Goal: Obtain resource: Download file/media

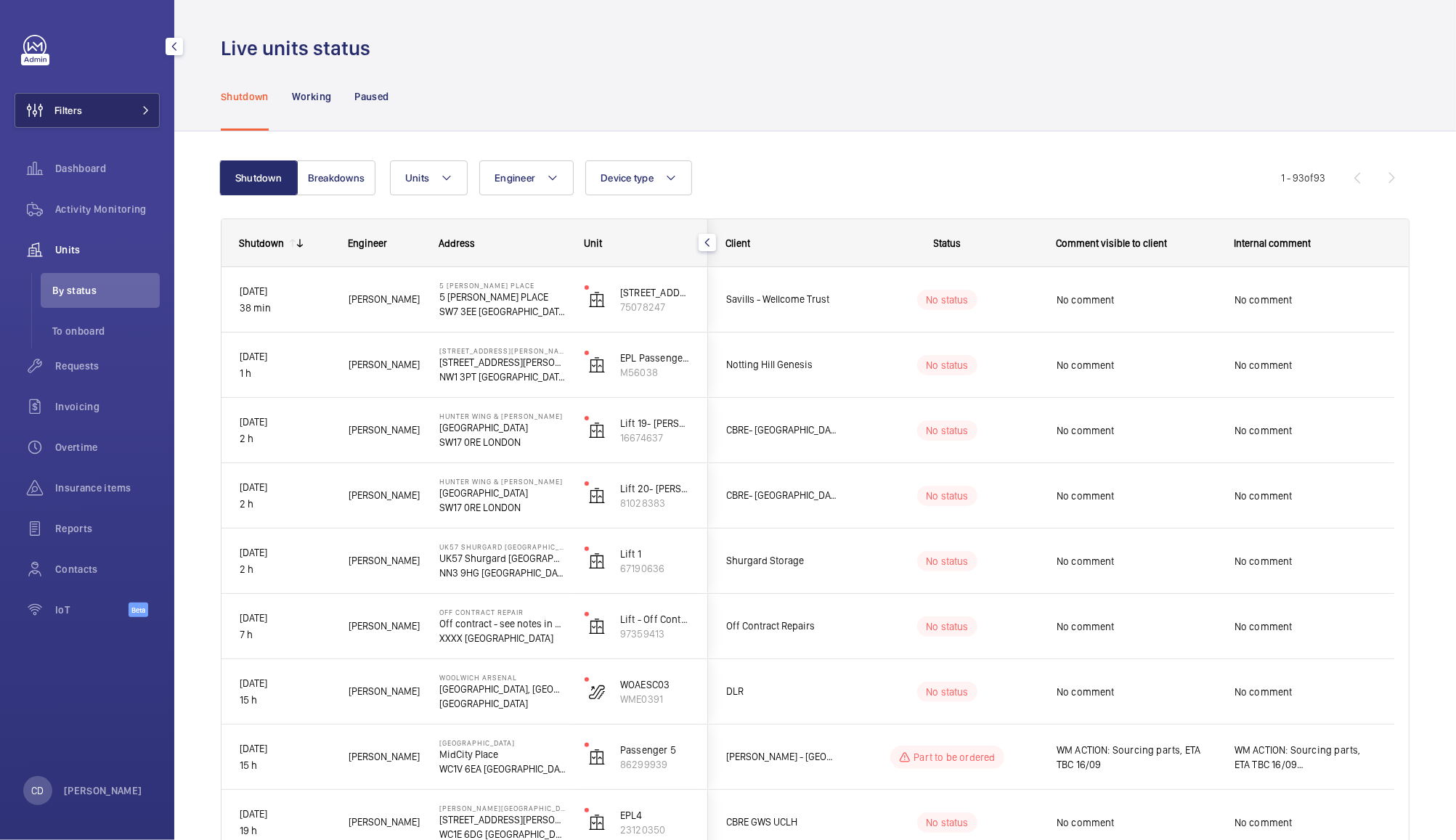
click at [131, 100] on button "Filters" at bounding box center [87, 110] width 146 height 35
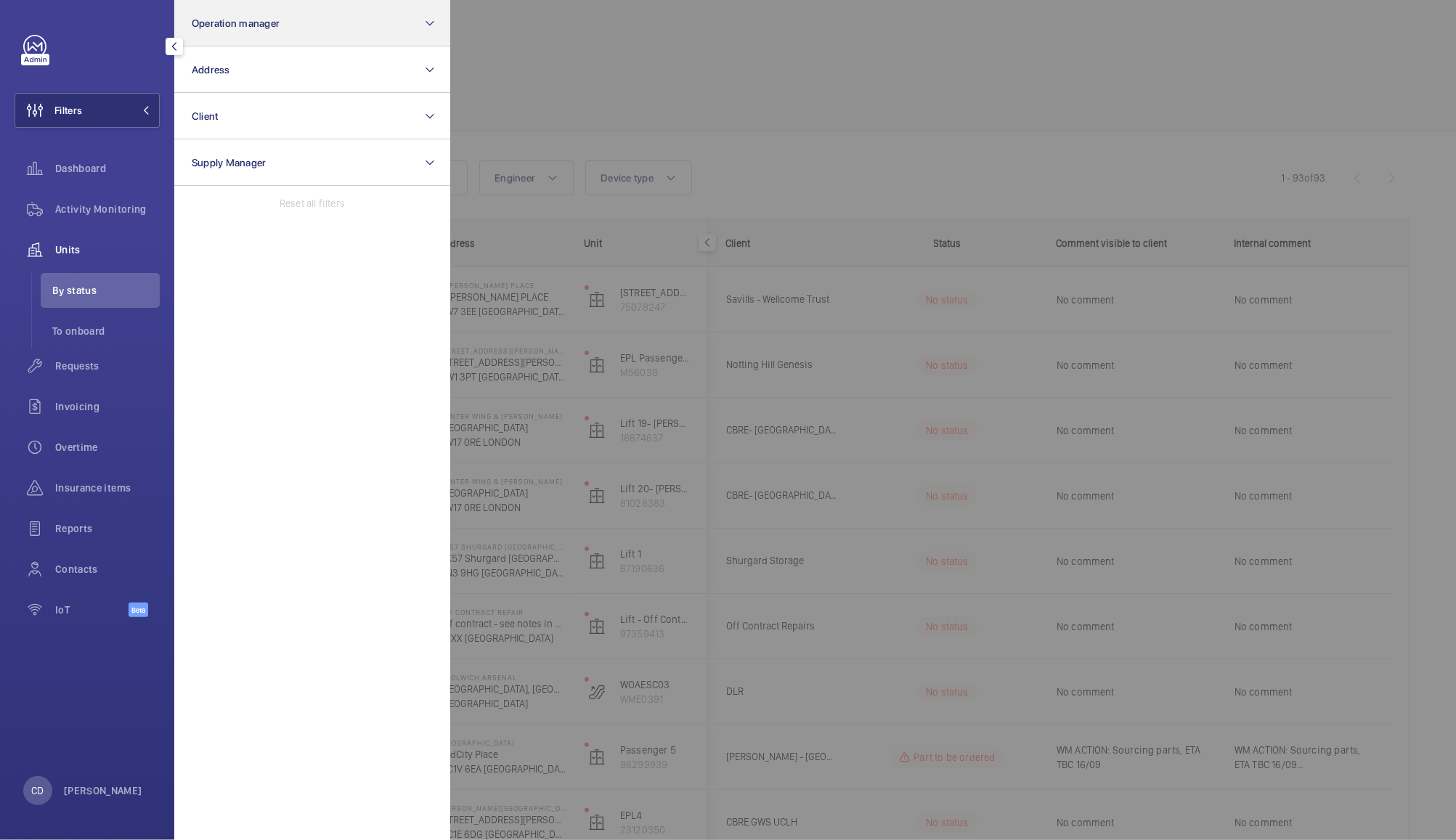
click at [272, 30] on button "Operation manager" at bounding box center [312, 23] width 276 height 46
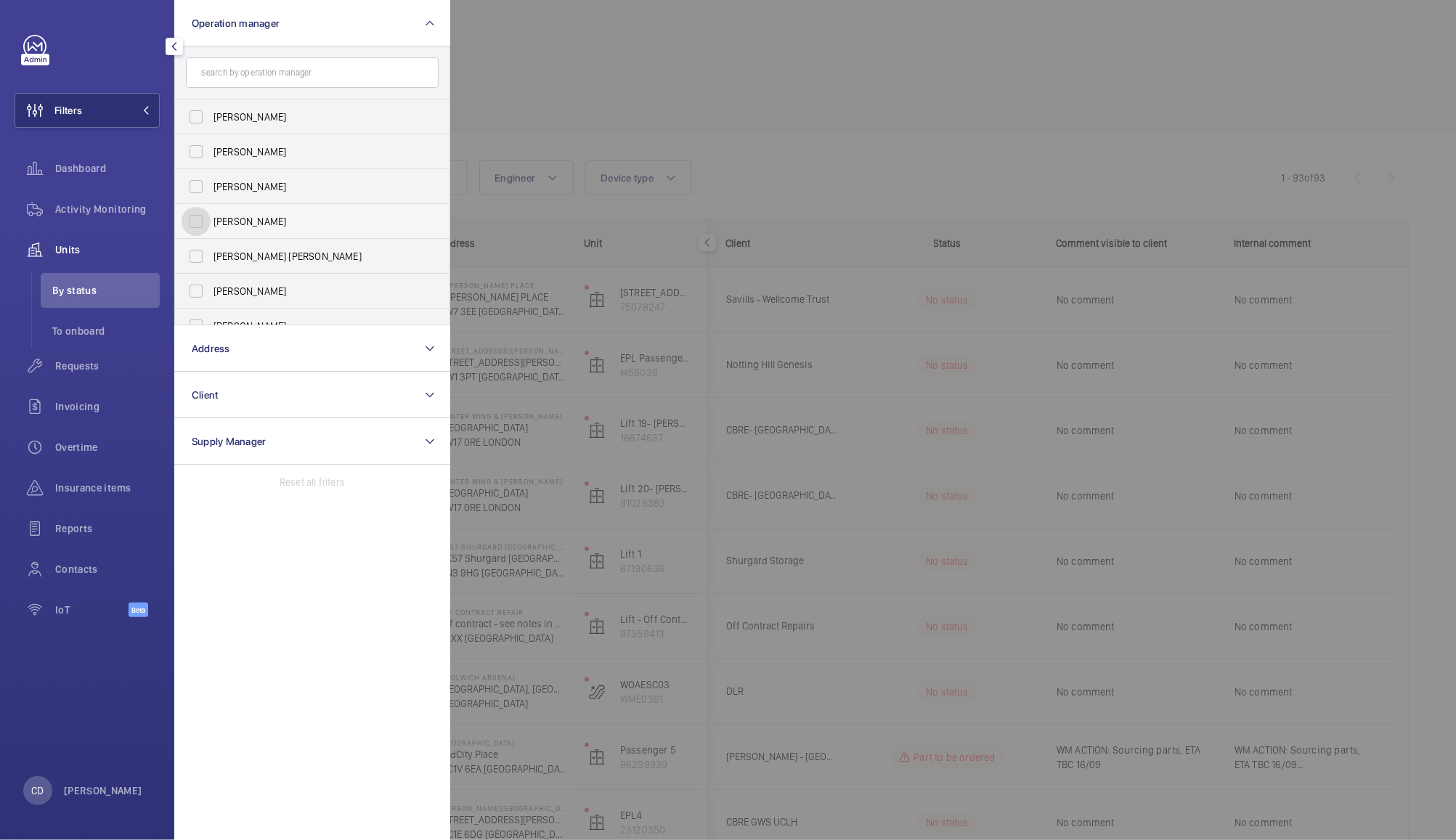
click at [196, 213] on input "[PERSON_NAME]" at bounding box center [196, 222] width 29 height 29
checkbox input "true"
click at [623, 72] on div at bounding box center [1178, 420] width 1456 height 840
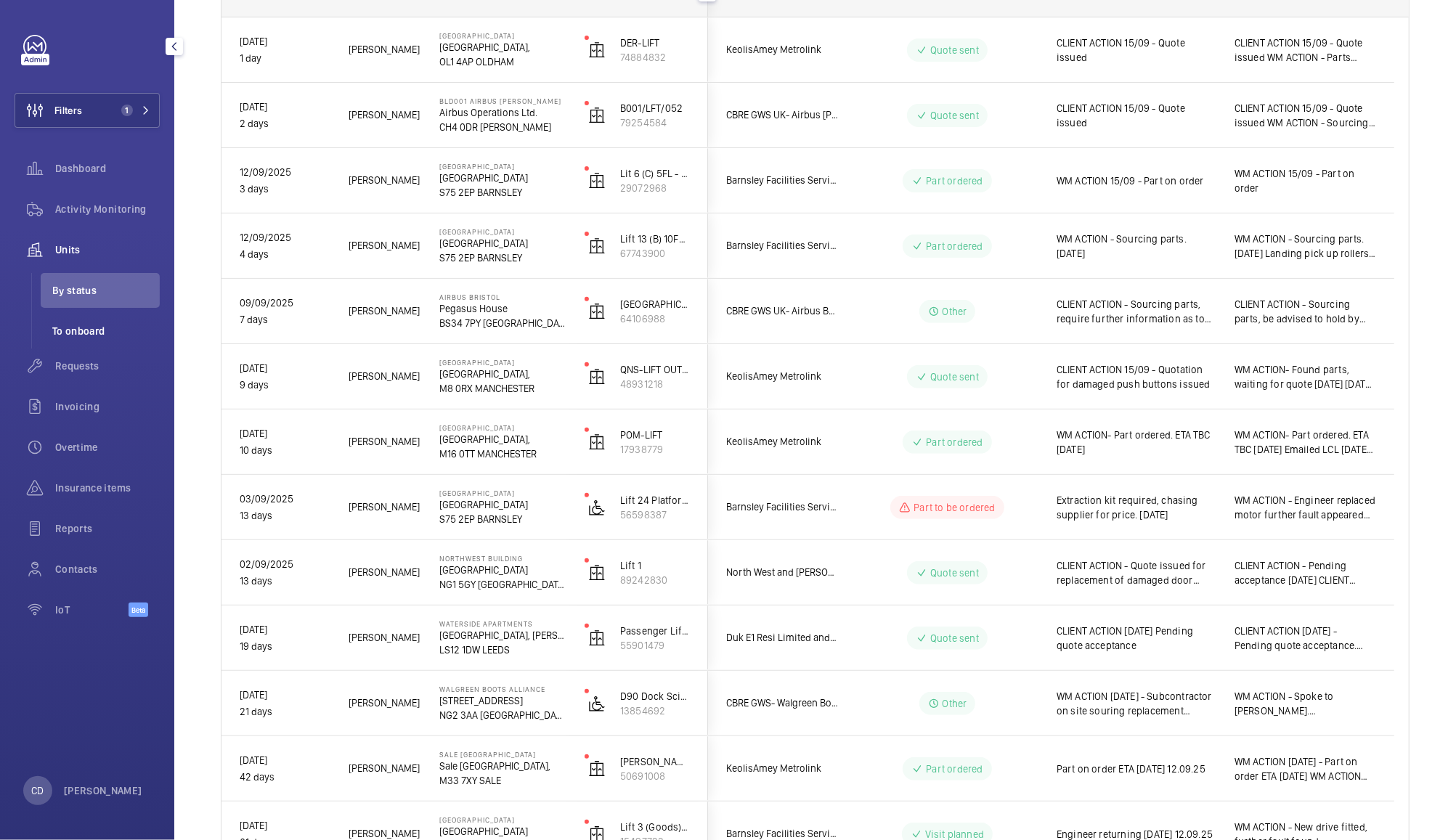
scroll to position [250, 0]
click at [1307, 312] on span "CLIENT ACTION - Sourcing parts, be advised to hold by [PERSON_NAME] as switched…" at bounding box center [1305, 311] width 142 height 29
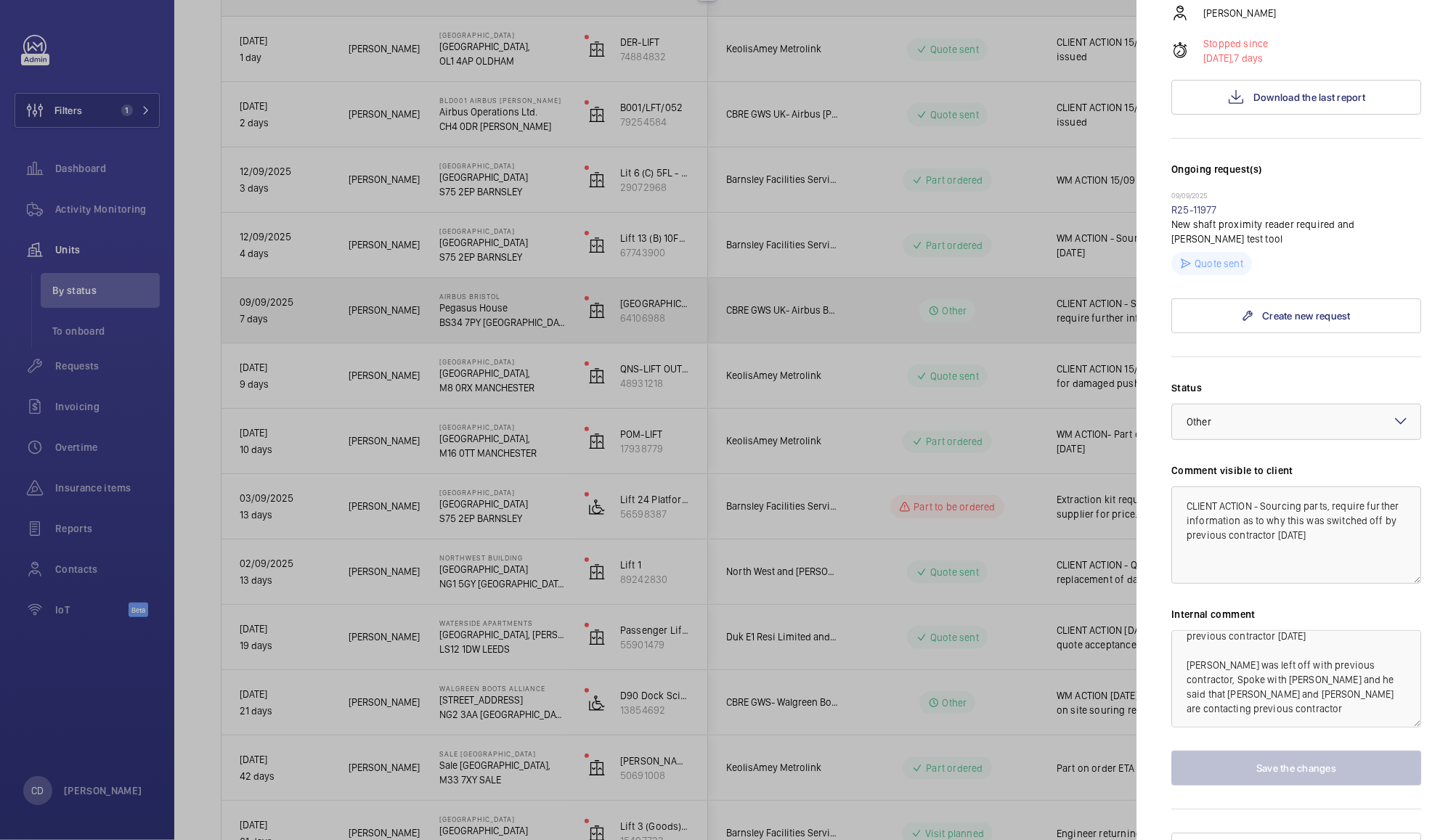
scroll to position [39, 0]
click at [1200, 204] on link "R25-11977" at bounding box center [1194, 209] width 45 height 12
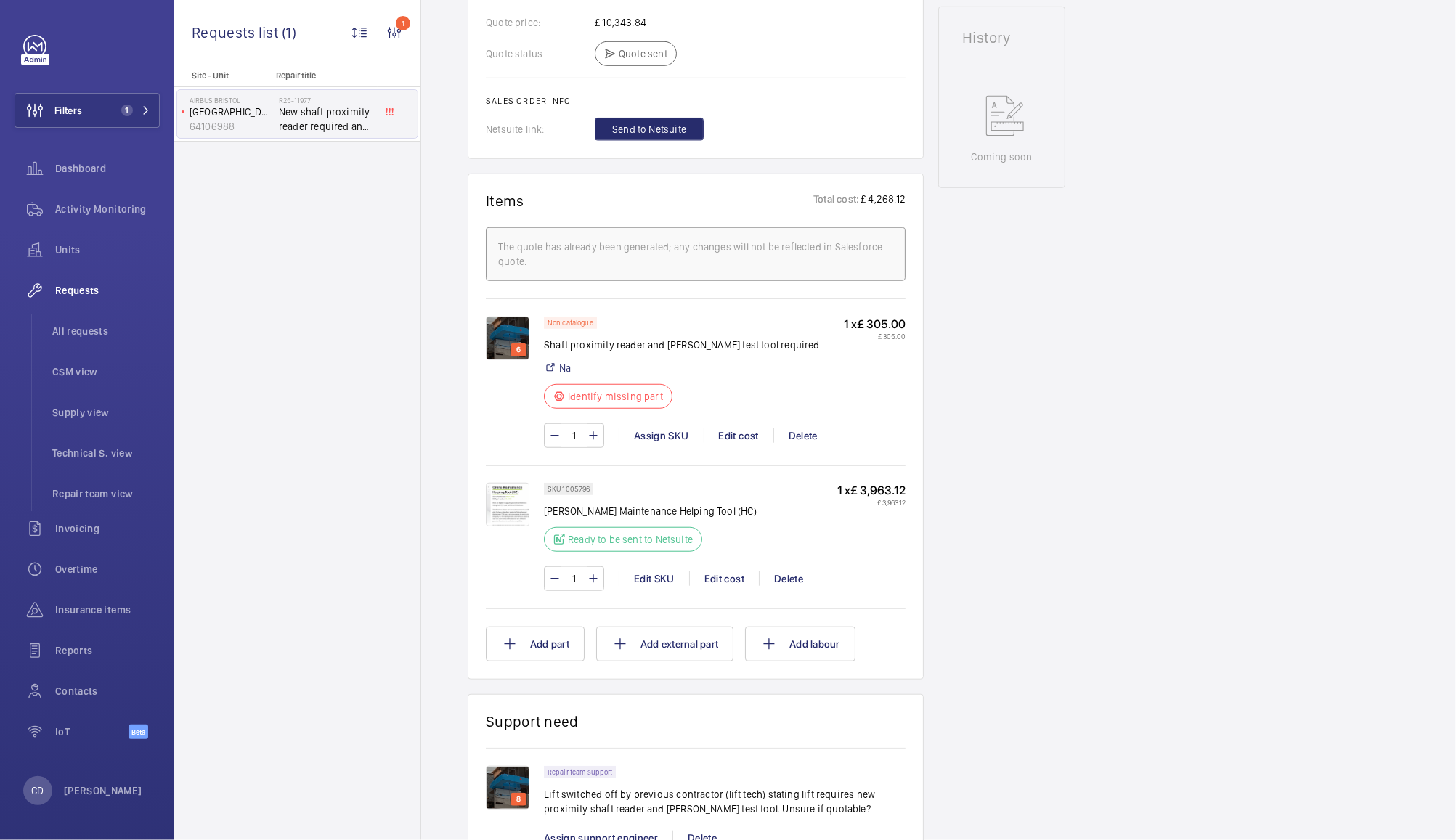
scroll to position [733, 0]
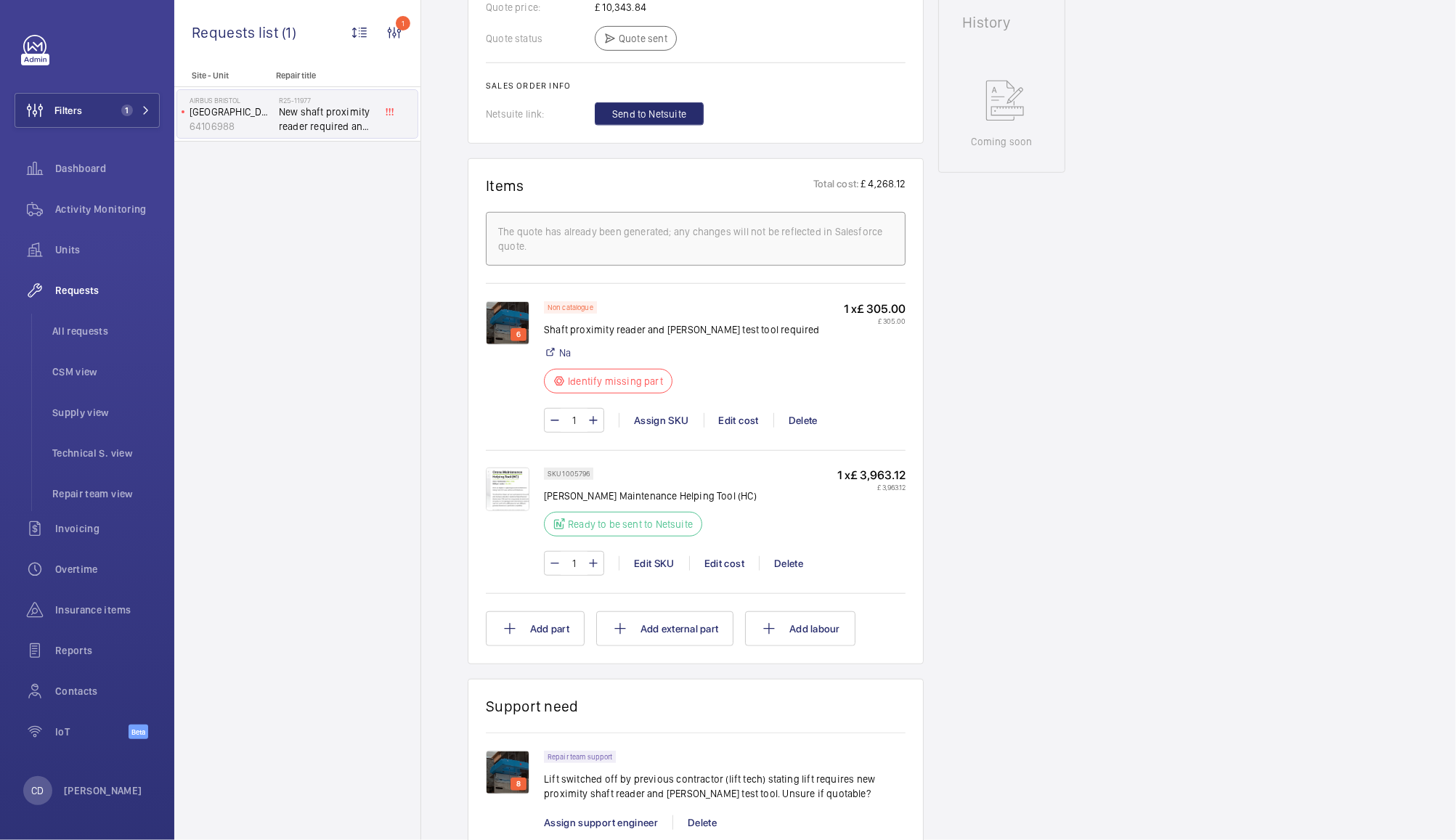
click at [521, 485] on img at bounding box center [507, 489] width 44 height 44
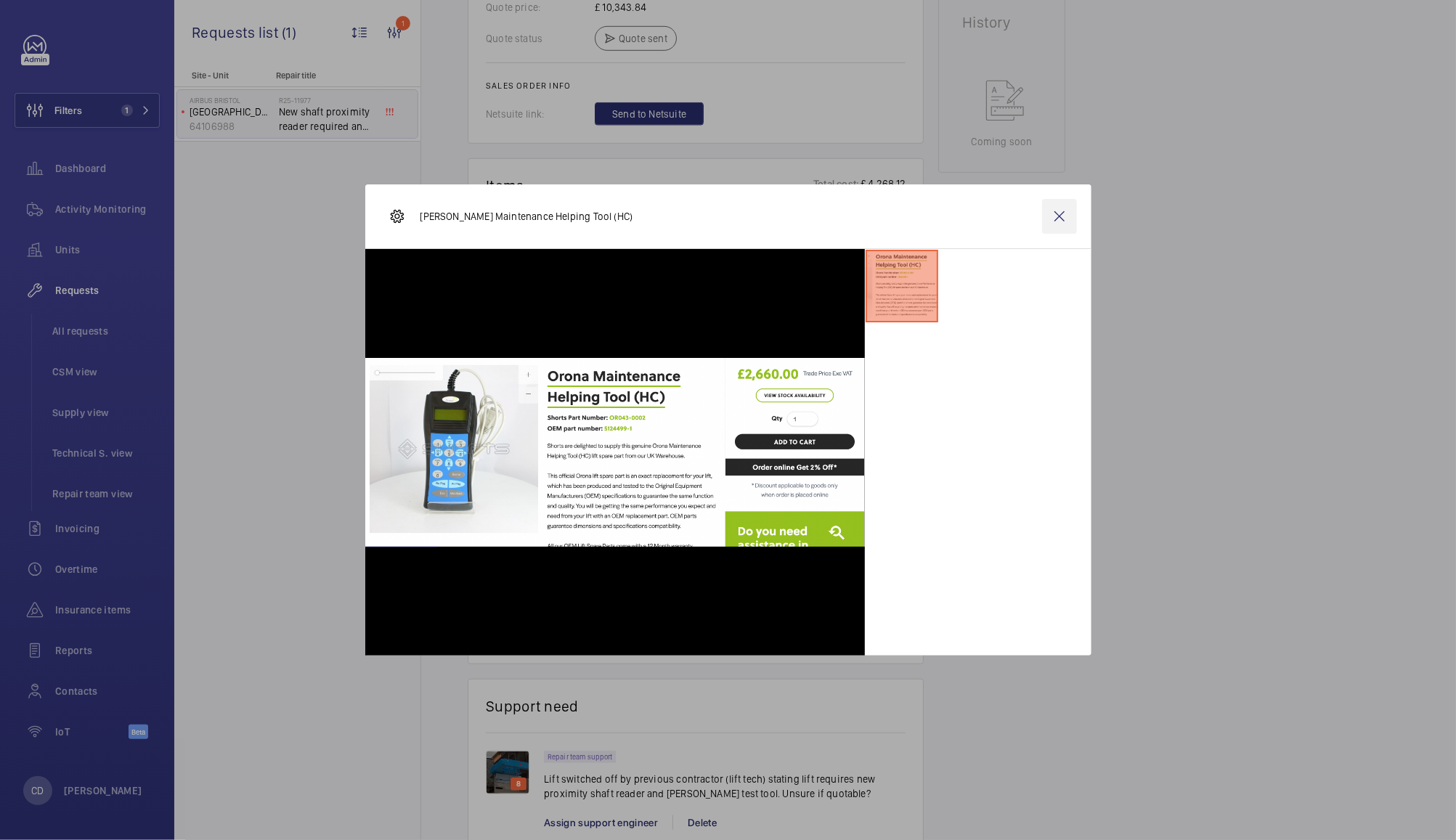
click at [1058, 218] on wm-front-icon-button at bounding box center [1059, 216] width 35 height 35
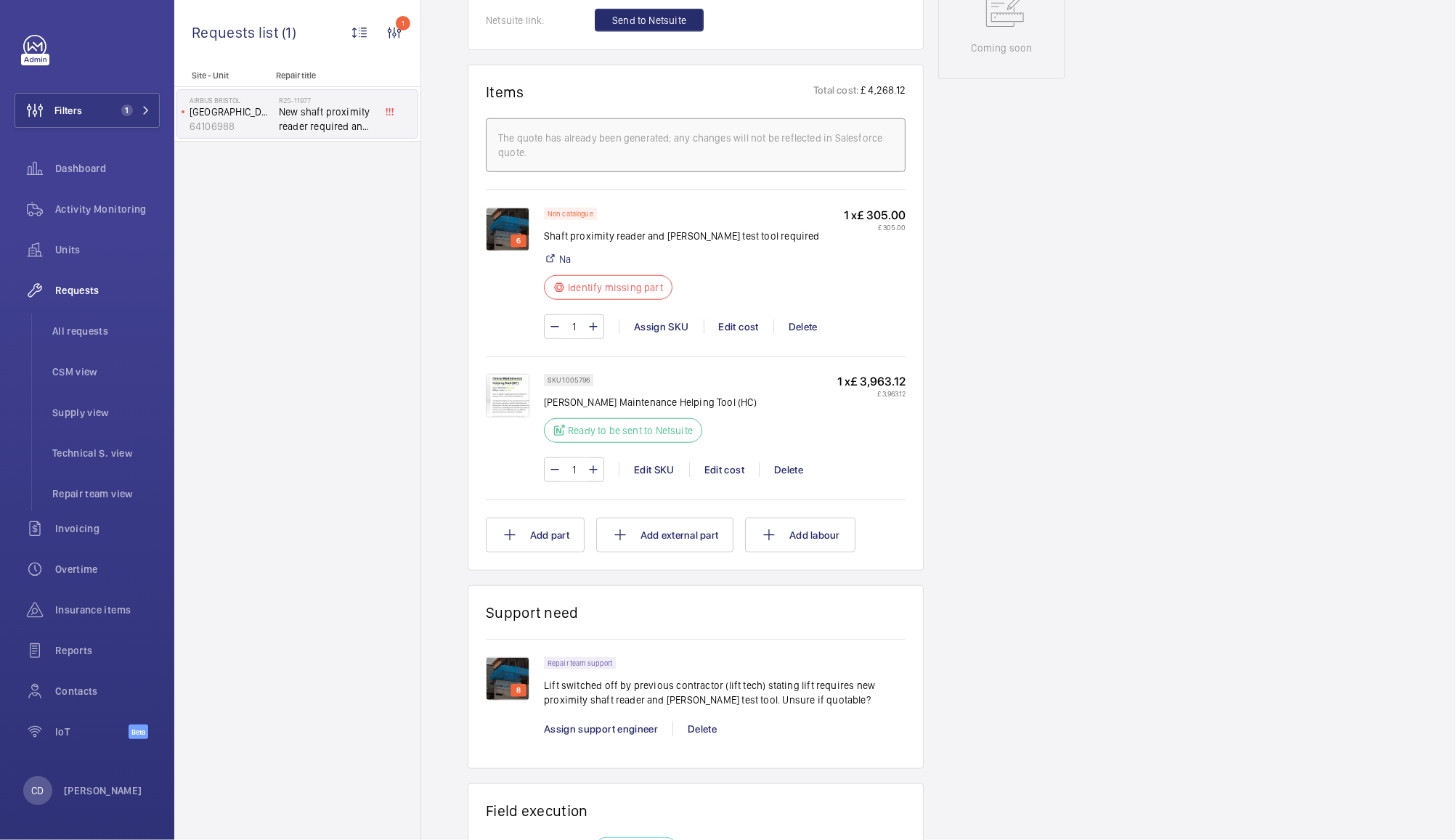
scroll to position [825, 0]
click at [511, 390] on img at bounding box center [507, 397] width 44 height 44
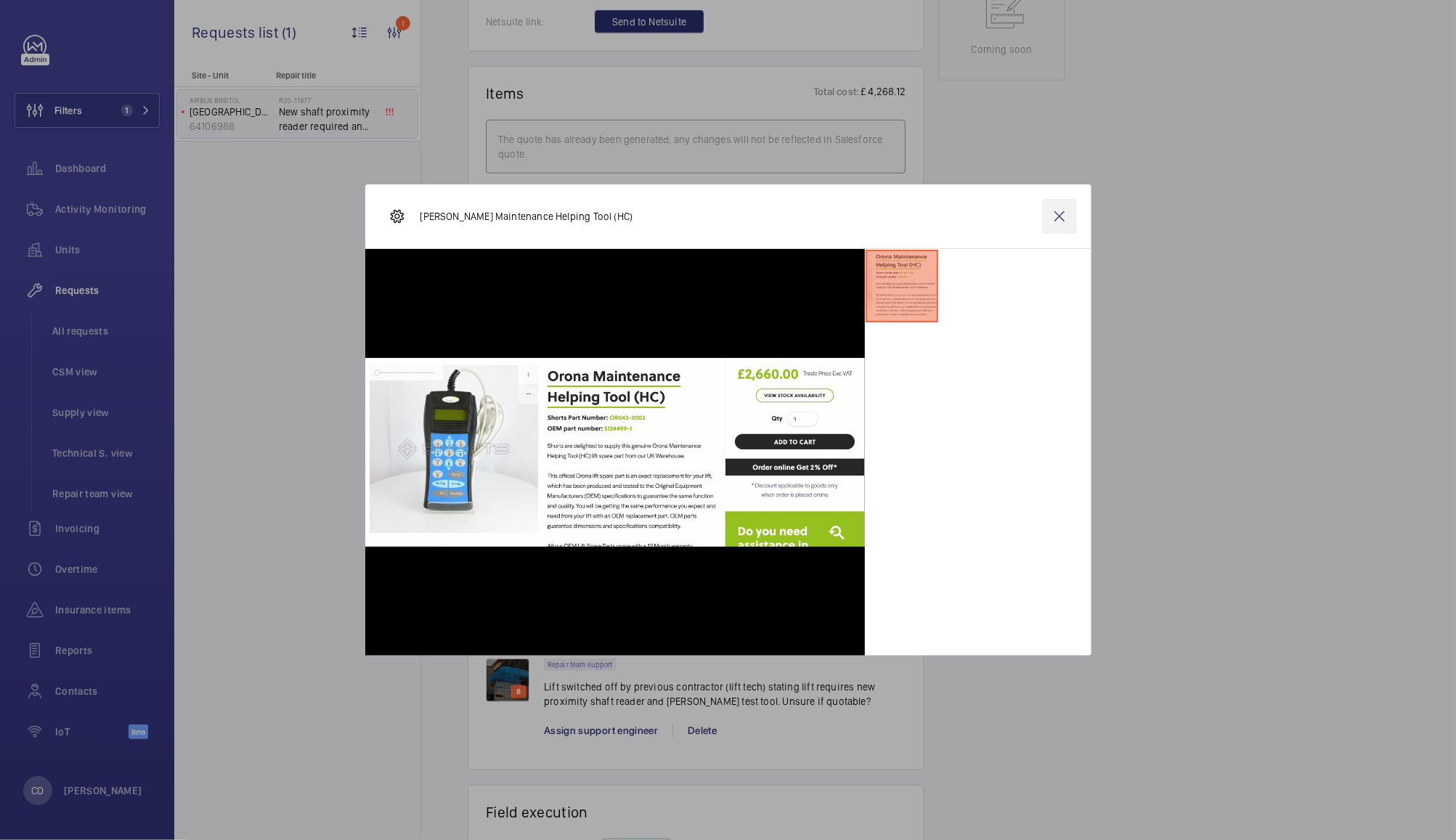
click at [1046, 221] on wm-front-icon-button at bounding box center [1059, 216] width 35 height 35
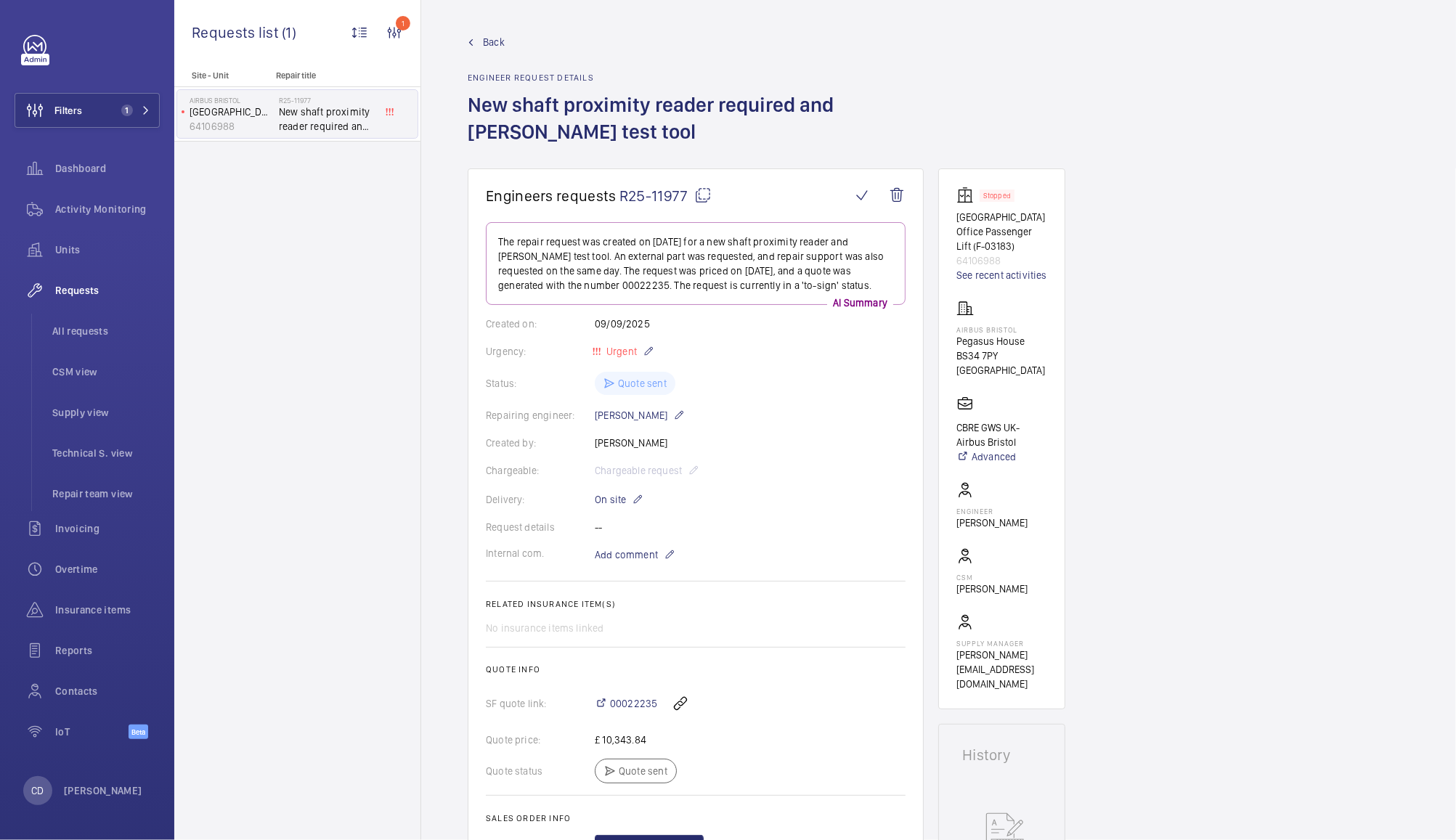
scroll to position [0, 0]
click at [1004, 279] on link "See recent activities" at bounding box center [1002, 275] width 91 height 15
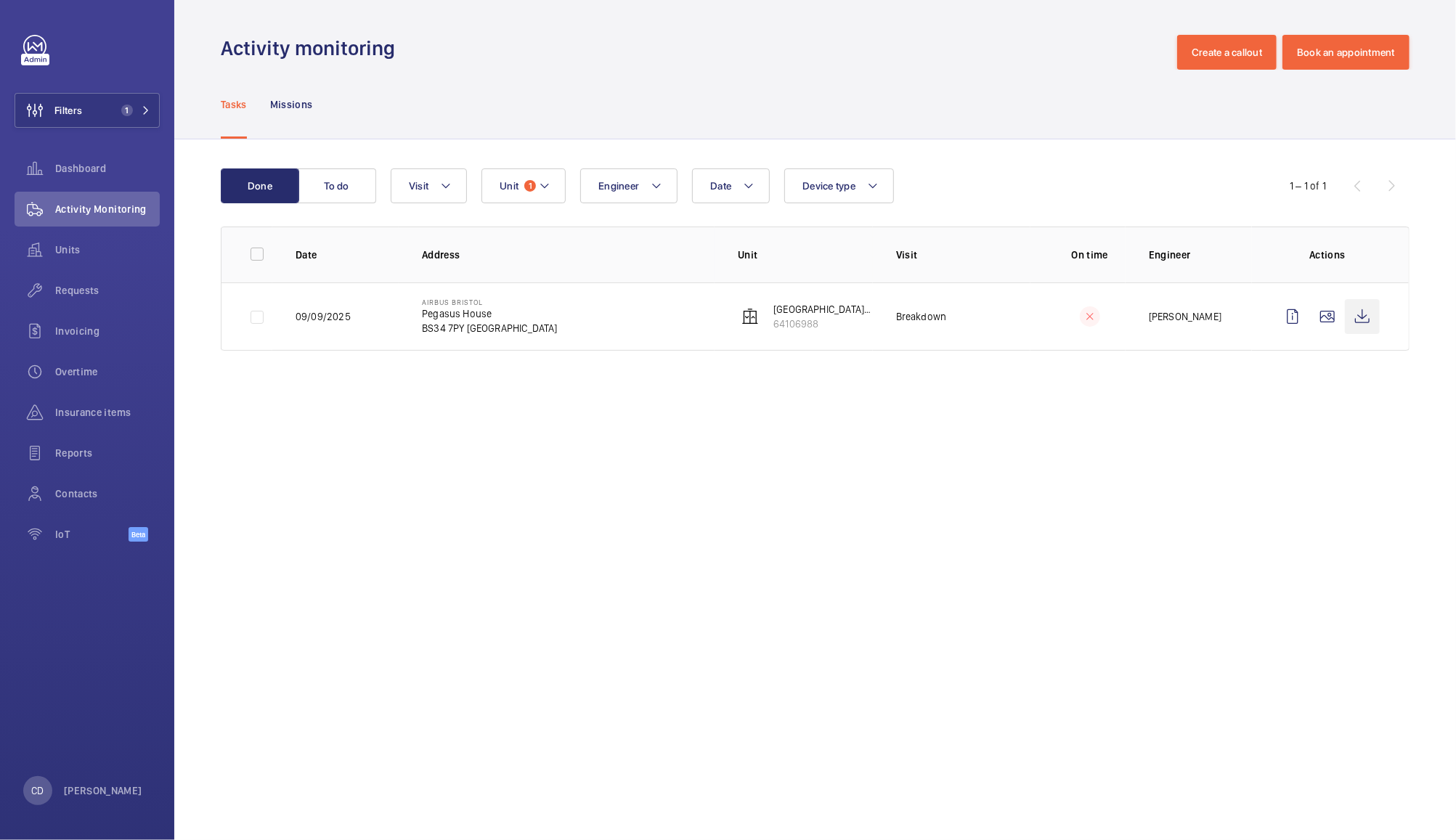
click at [1360, 320] on wm-front-icon-button at bounding box center [1362, 316] width 35 height 35
click at [511, 185] on span "Unit" at bounding box center [508, 185] width 19 height 12
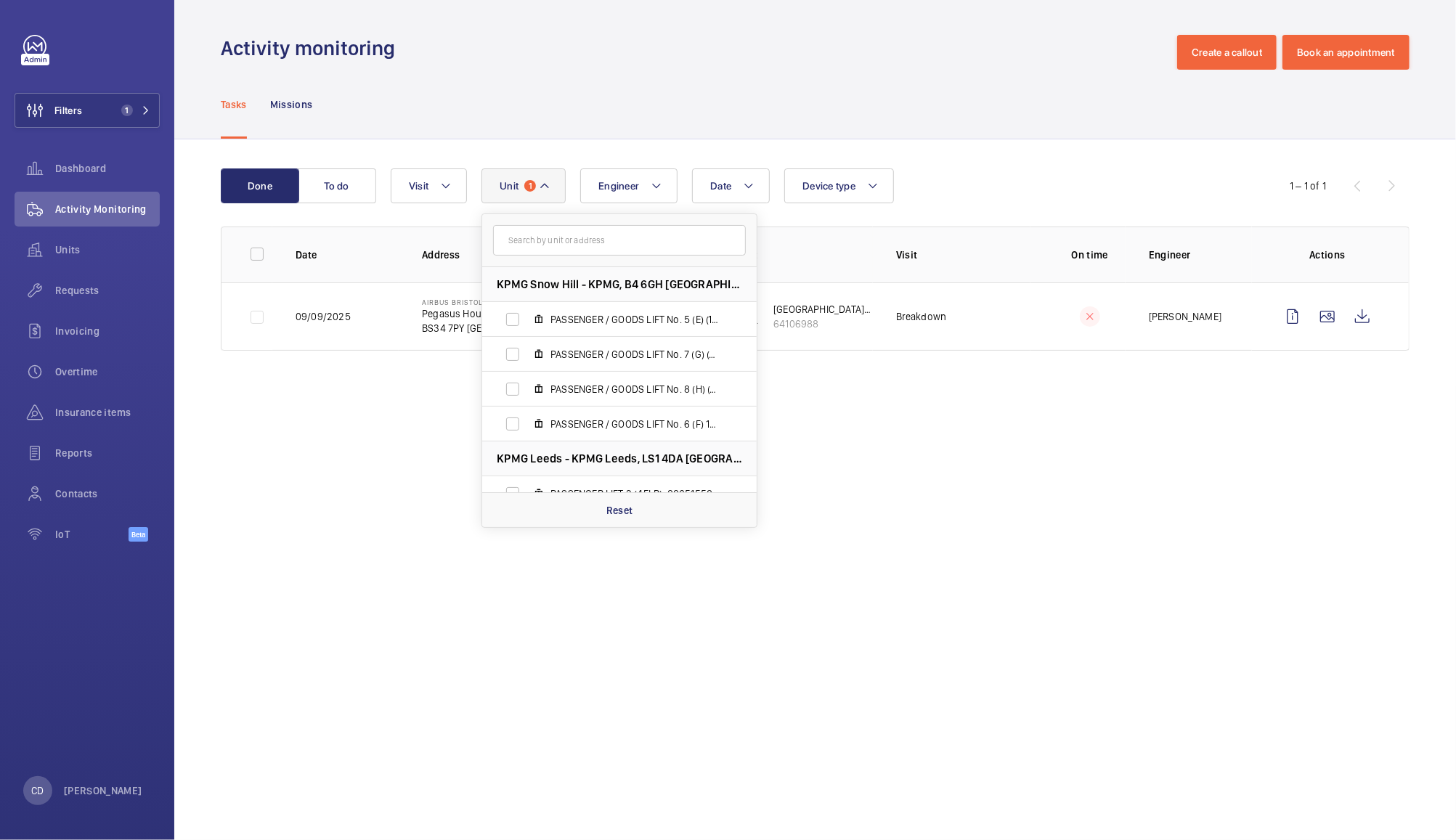
click at [603, 238] on input "text" at bounding box center [619, 241] width 253 height 31
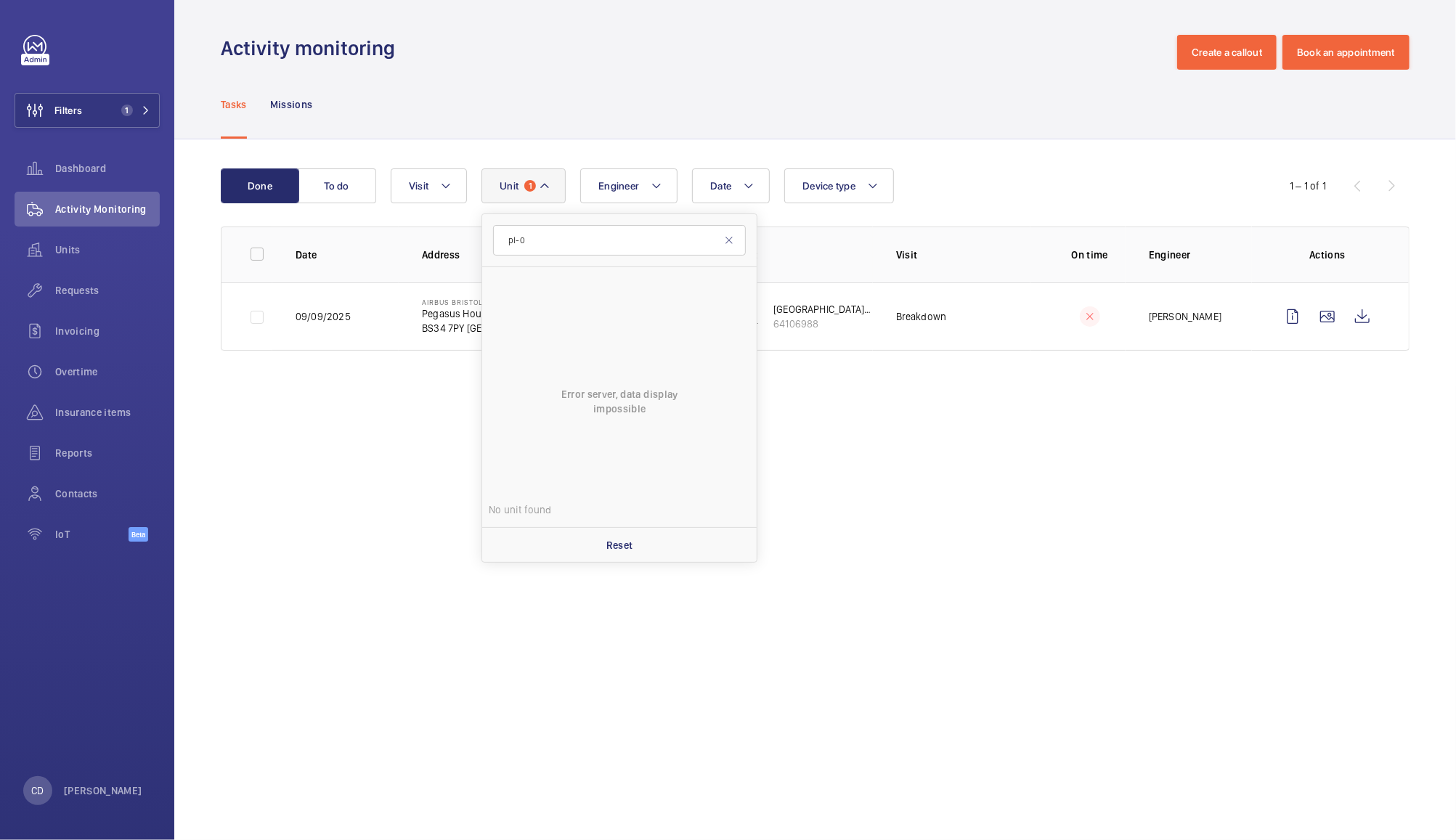
type input "pl-02"
click at [87, 163] on span "Dashboard" at bounding box center [107, 168] width 105 height 15
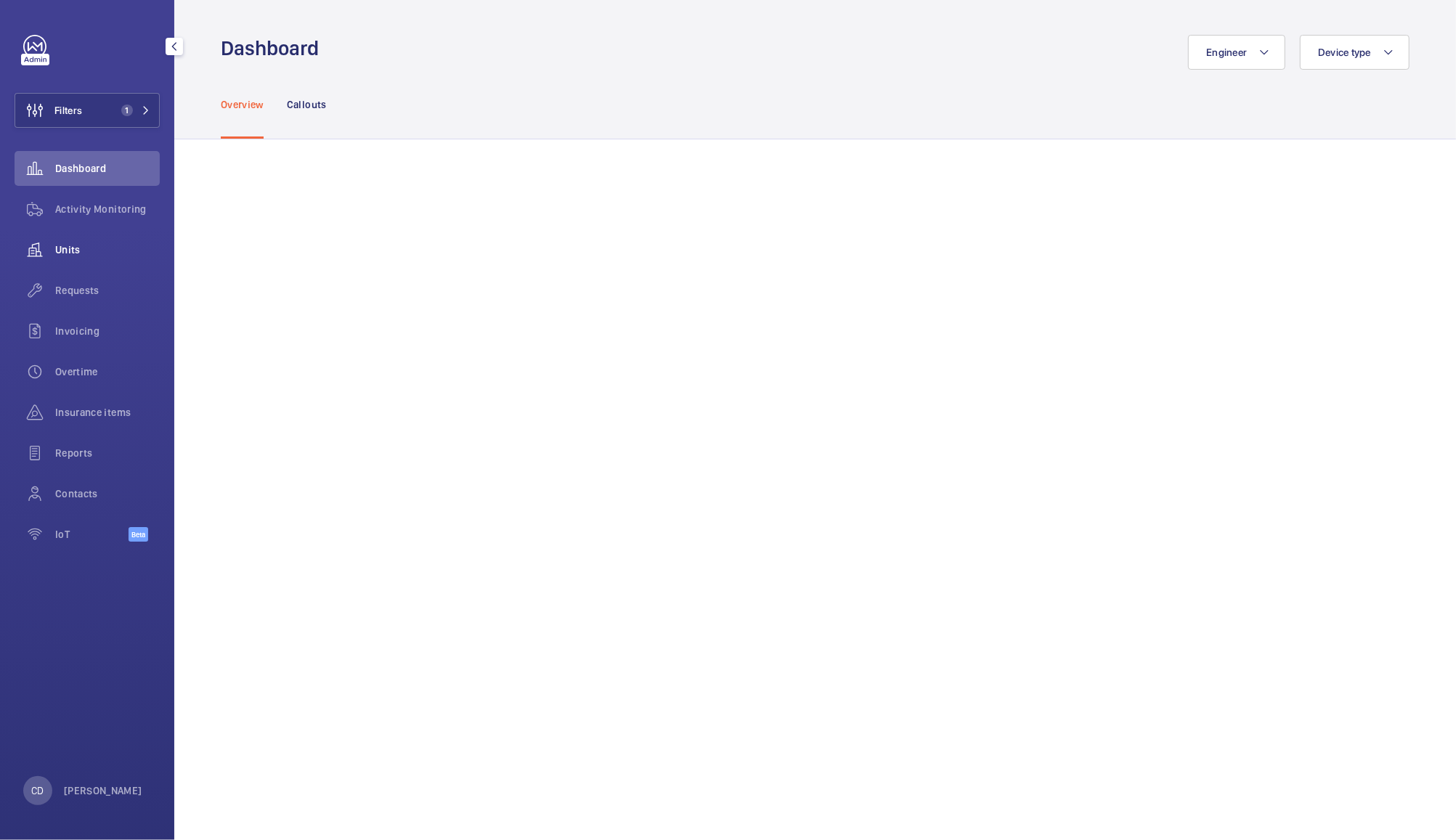
click at [68, 255] on span "Units" at bounding box center [107, 250] width 105 height 15
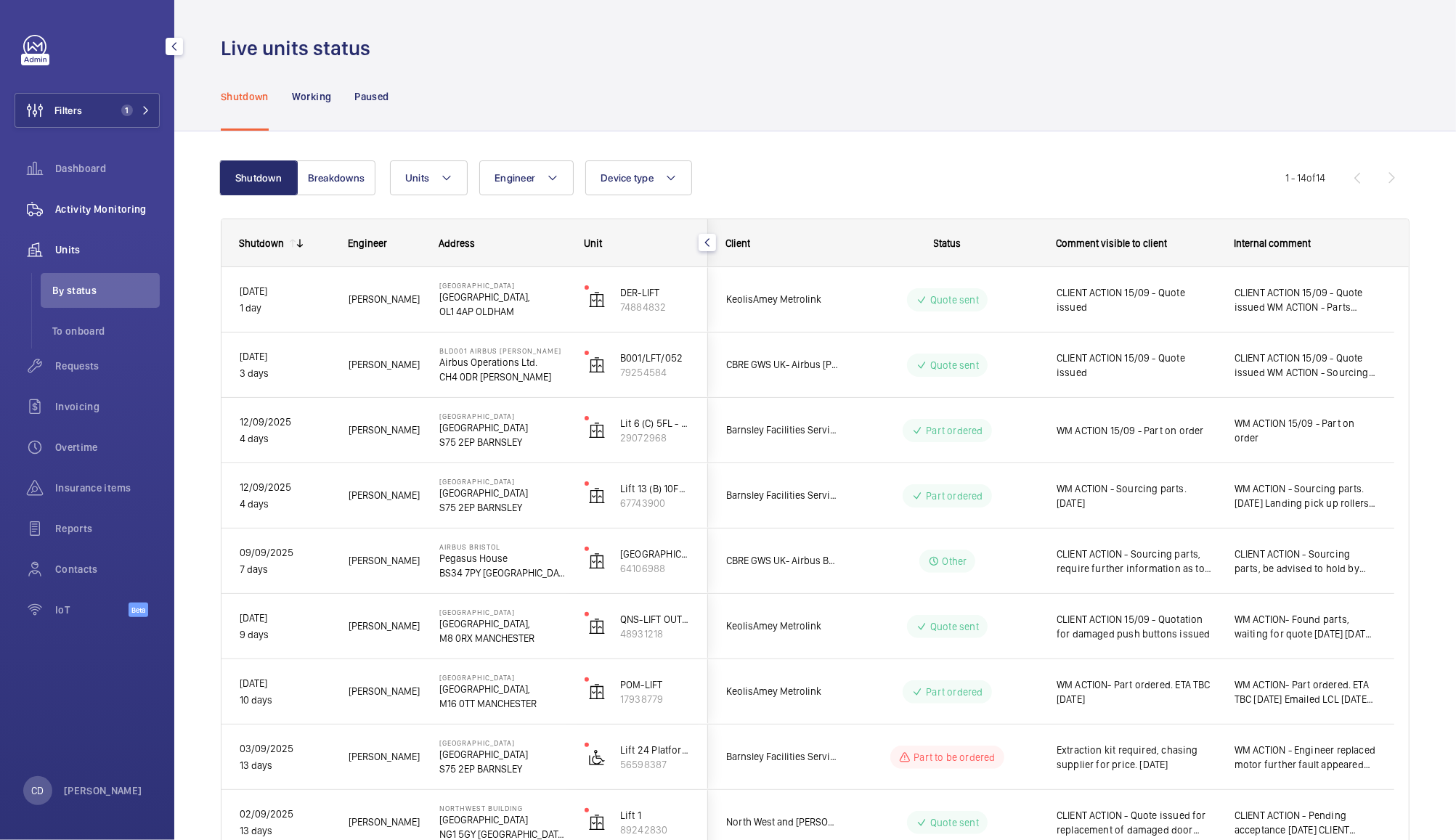
click at [90, 211] on span "Activity Monitoring" at bounding box center [107, 209] width 105 height 15
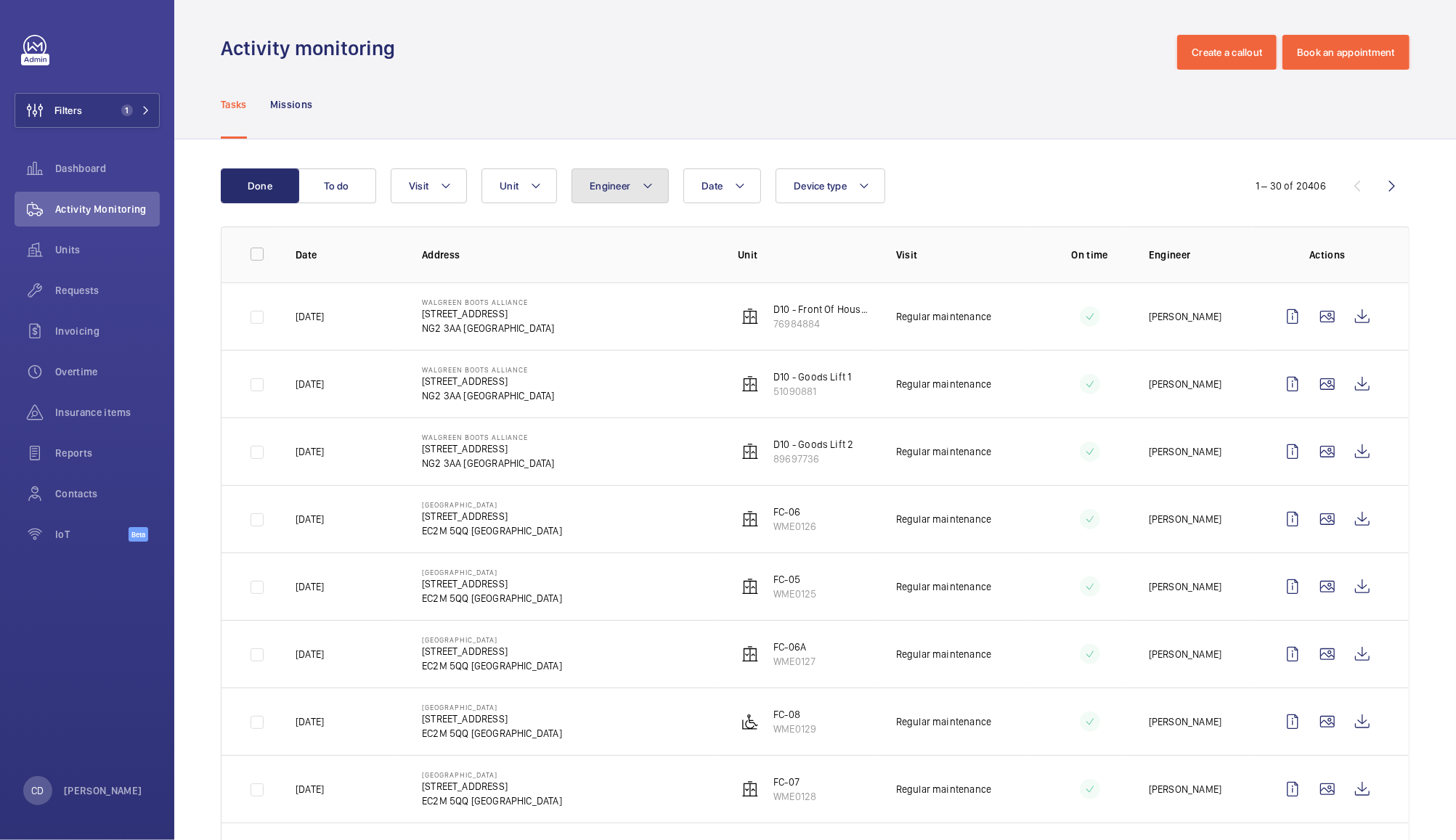
click at [608, 185] on span "Engineer" at bounding box center [609, 185] width 41 height 12
type input "p"
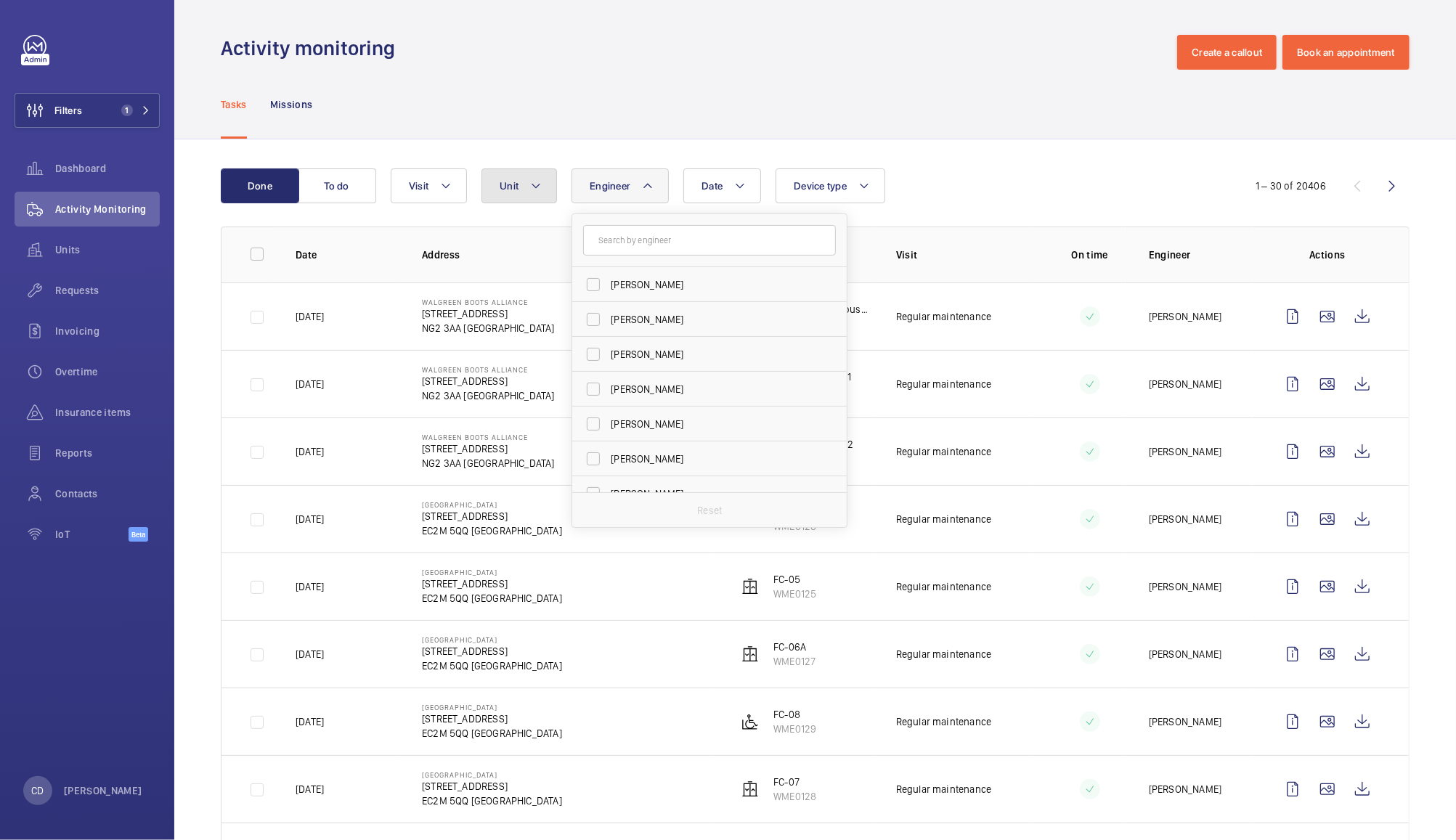
click at [498, 181] on button "Unit" at bounding box center [518, 185] width 75 height 35
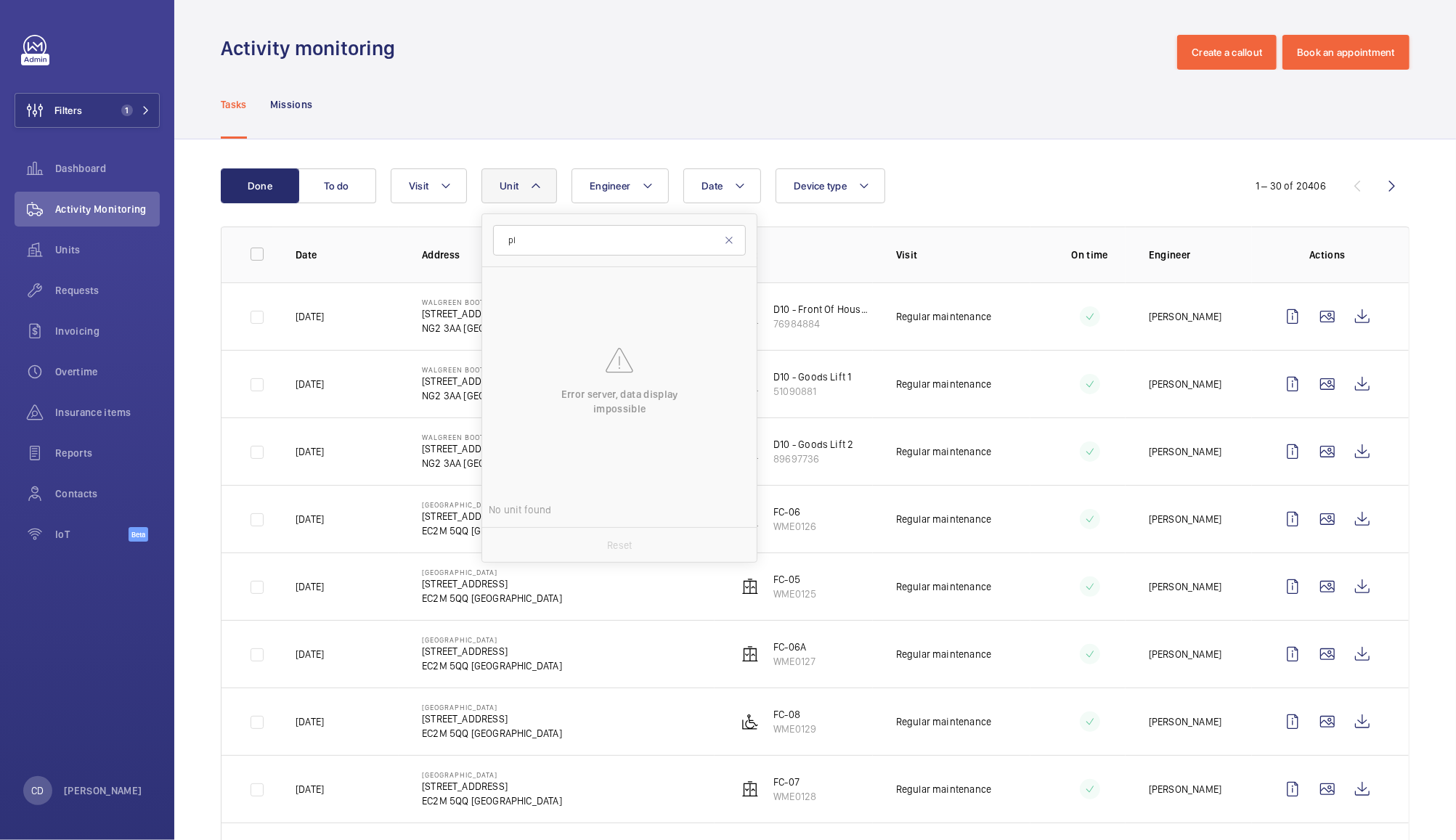
type input "p"
type input "pall"
click at [120, 110] on span "1" at bounding box center [124, 110] width 17 height 12
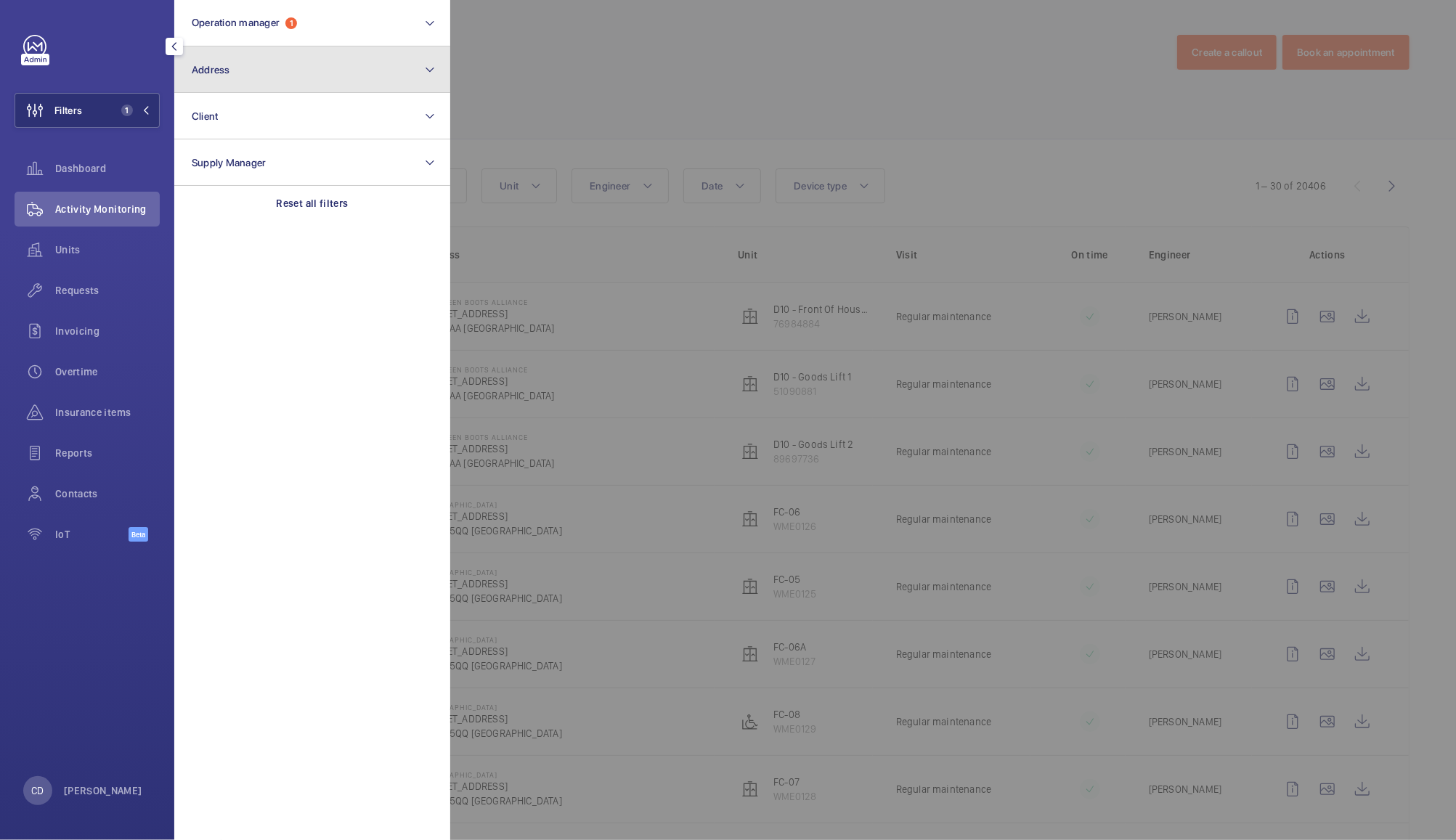
click at [306, 70] on button "Address" at bounding box center [312, 69] width 276 height 46
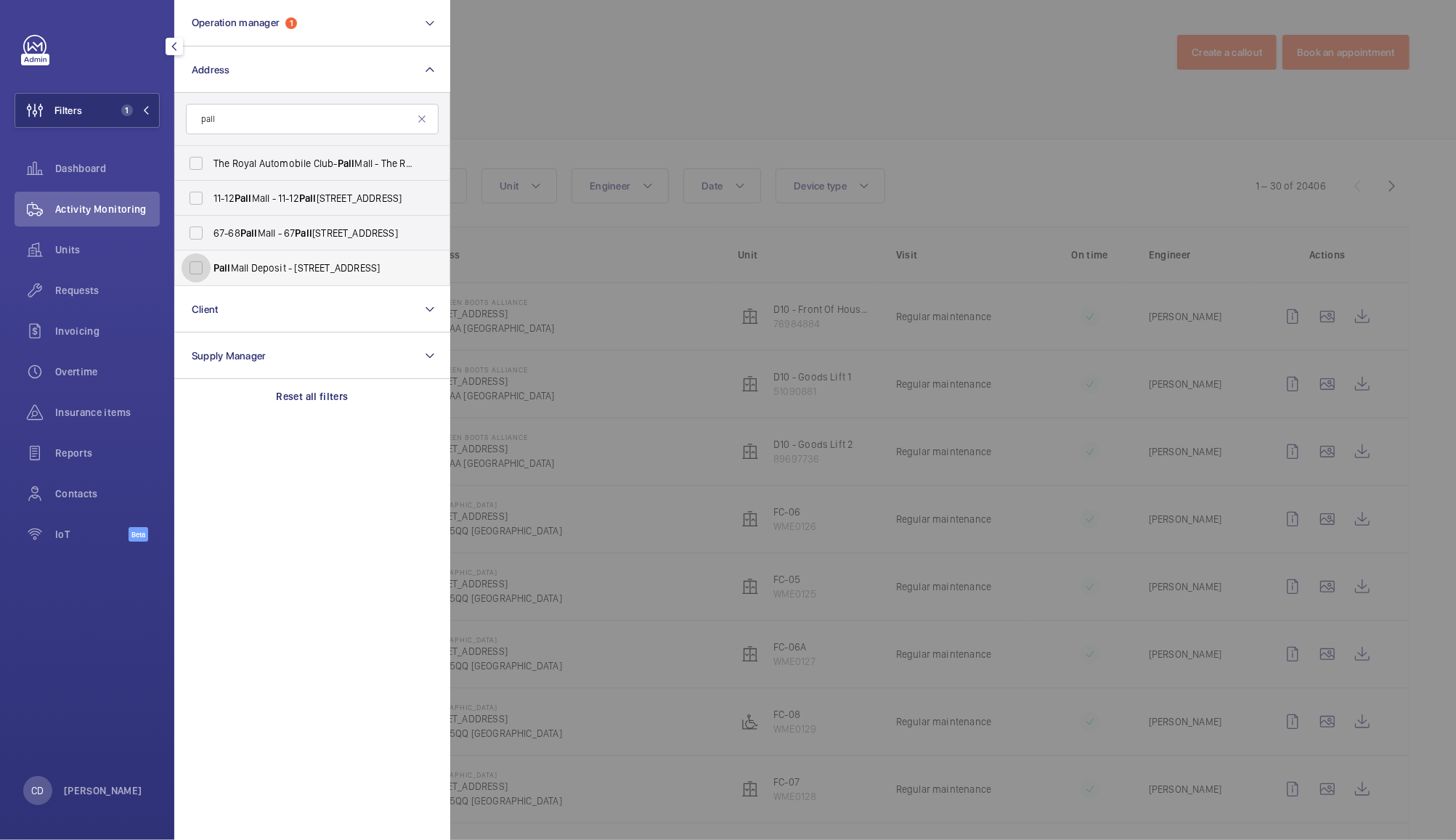
type input "pall"
click at [197, 270] on input "Pall Mall Deposit - [STREET_ADDRESS]" at bounding box center [196, 268] width 29 height 29
checkbox input "true"
click at [643, 58] on div at bounding box center [1178, 420] width 1456 height 840
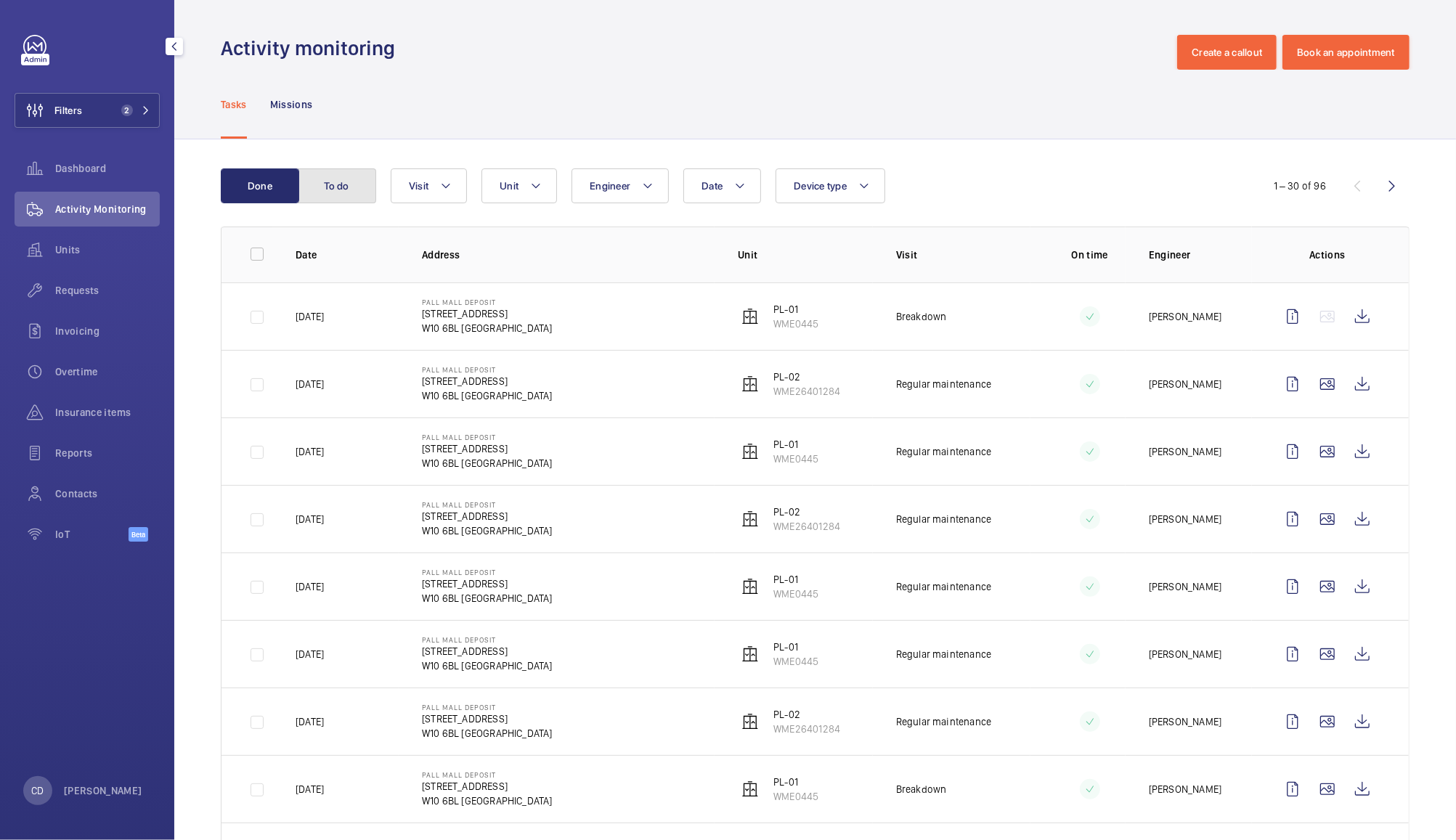
click at [337, 180] on button "To do" at bounding box center [336, 185] width 78 height 35
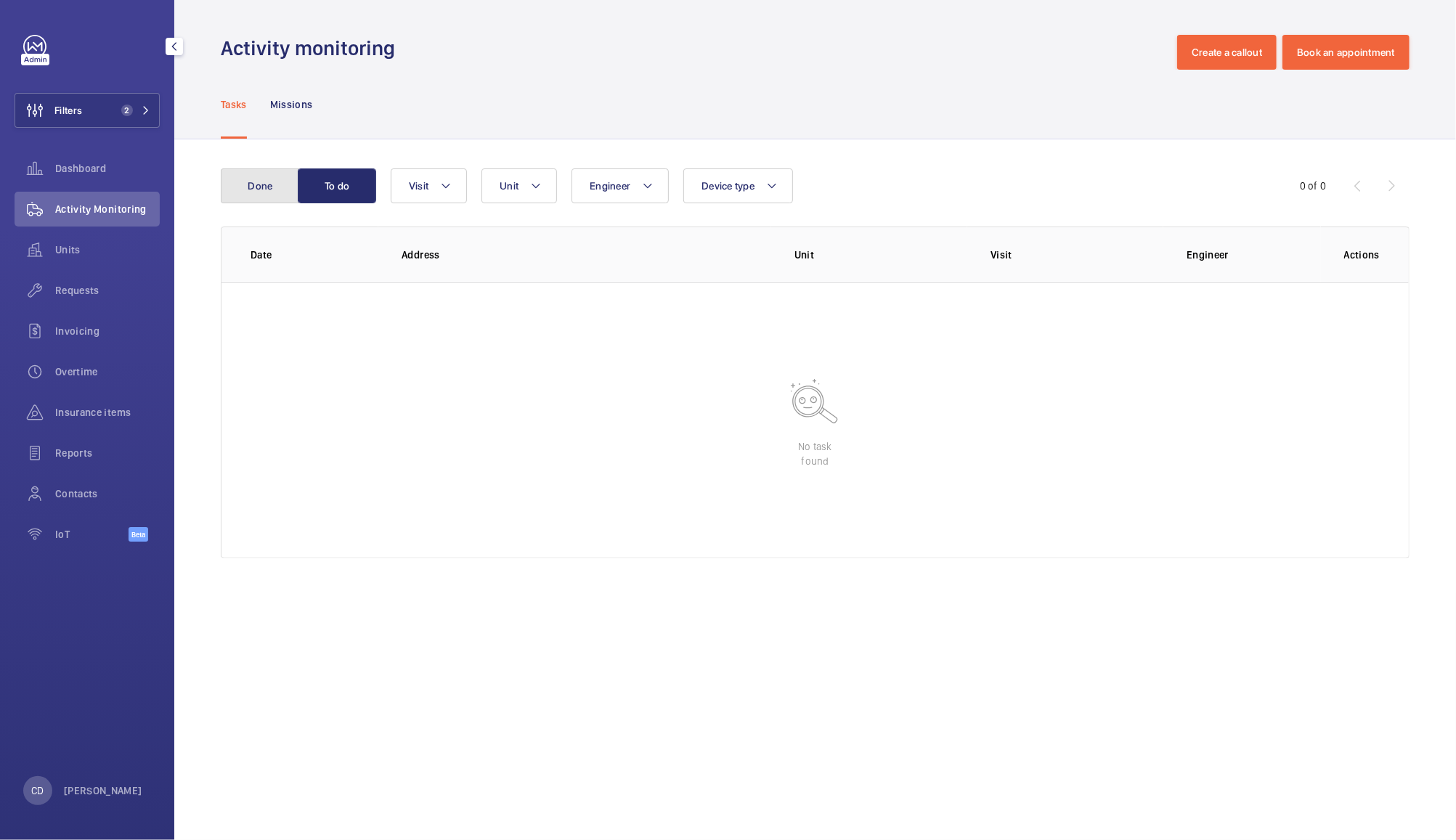
click at [255, 172] on button "Done" at bounding box center [260, 185] width 78 height 35
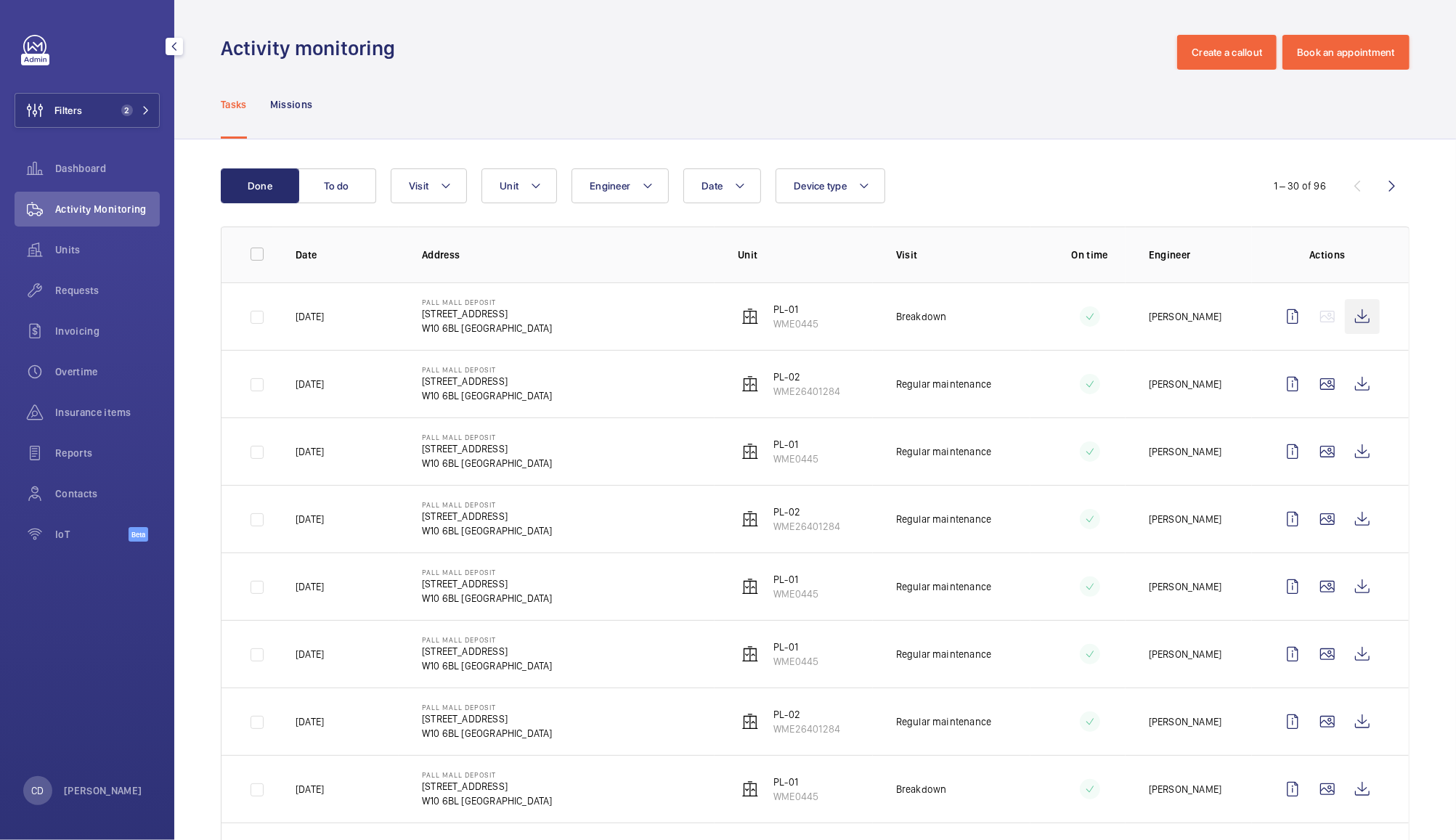
click at [1353, 318] on wm-front-icon-button at bounding box center [1362, 316] width 35 height 35
click at [1350, 387] on wm-front-icon-button at bounding box center [1362, 384] width 35 height 35
click at [55, 292] on wm-front-icon-button at bounding box center [35, 290] width 41 height 35
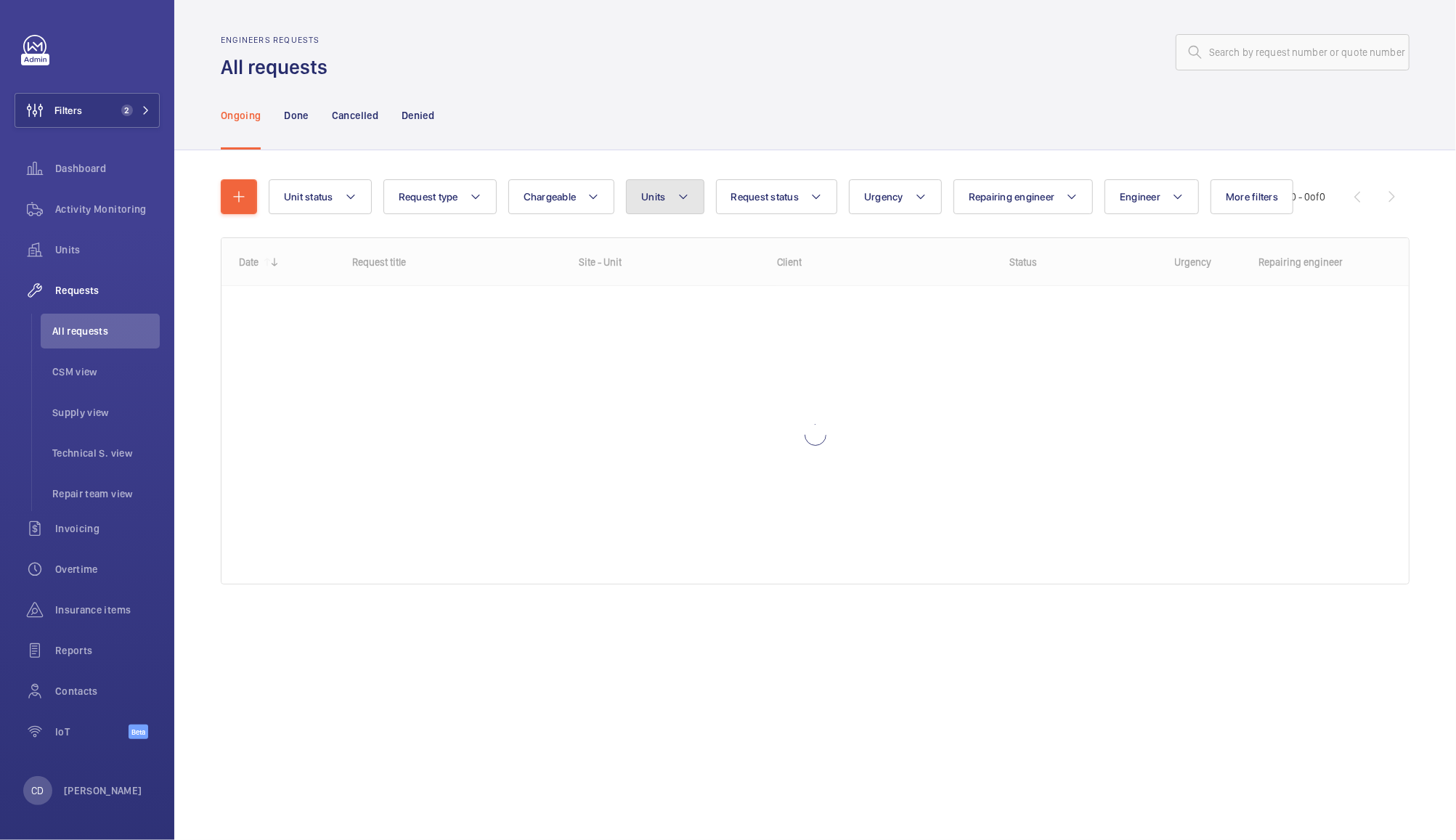
click at [672, 198] on button "Units" at bounding box center [664, 196] width 77 height 35
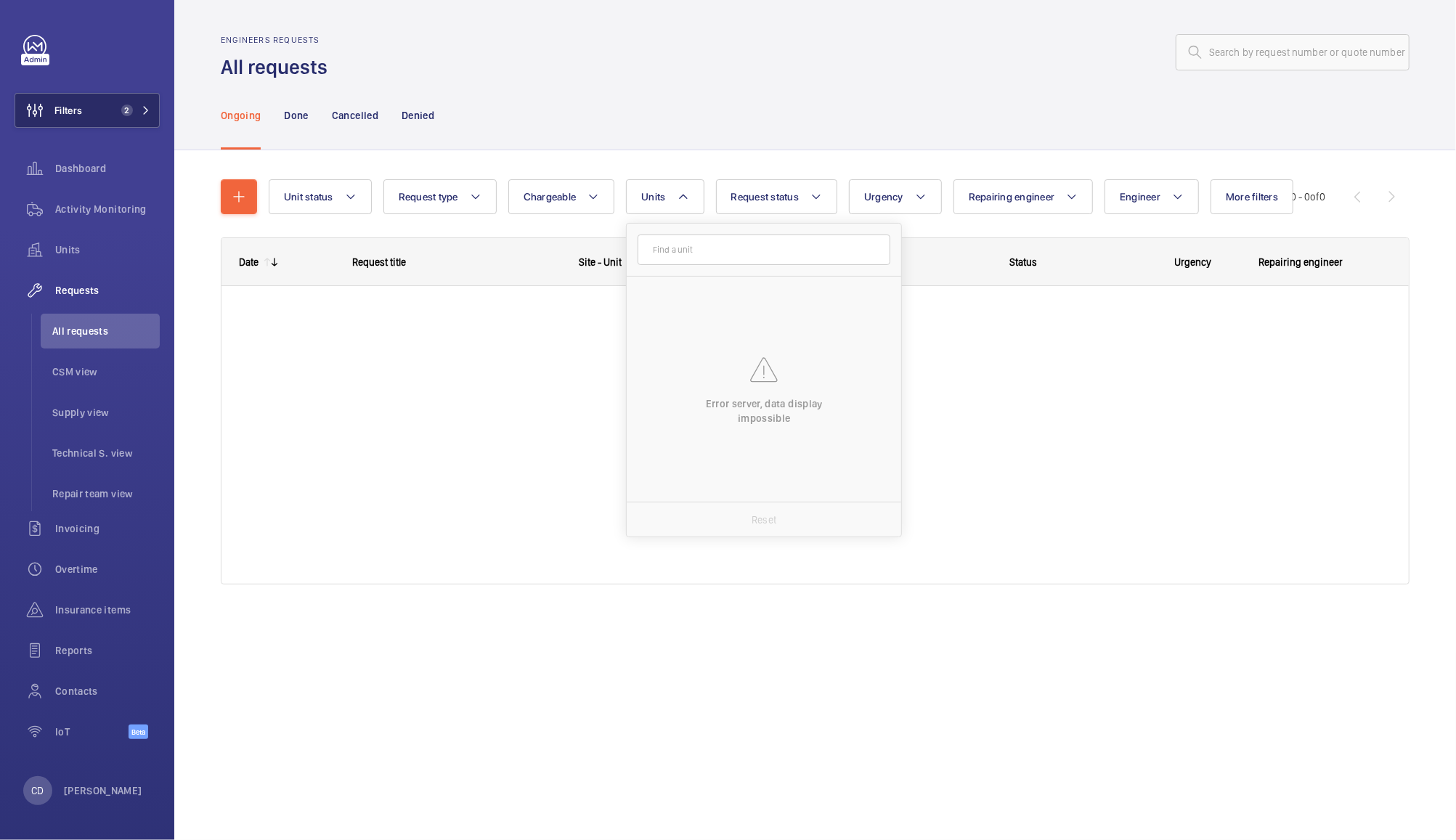
click at [95, 106] on button "Filters 2" at bounding box center [87, 110] width 146 height 35
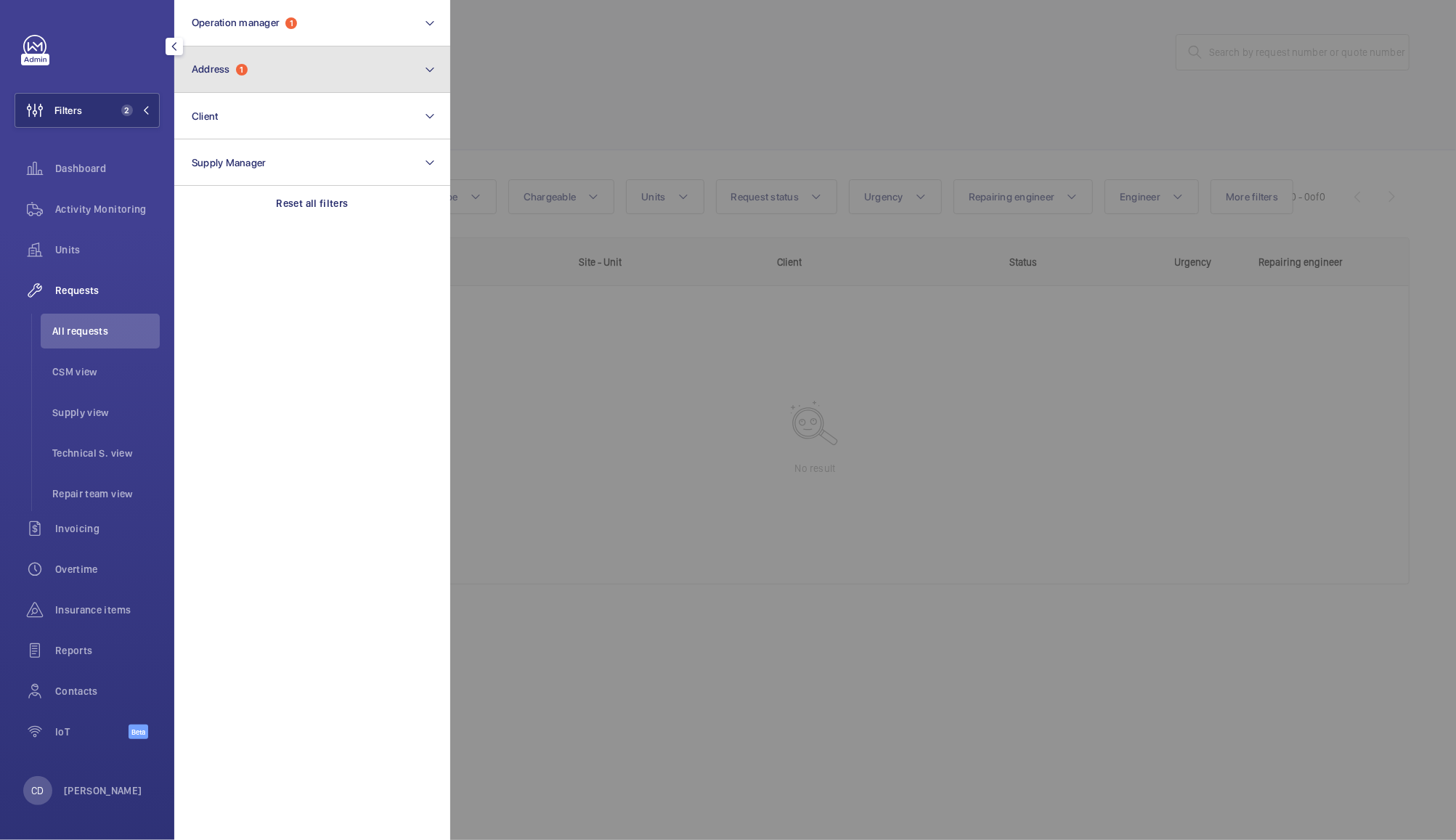
click at [305, 74] on button "Address 1" at bounding box center [312, 69] width 276 height 46
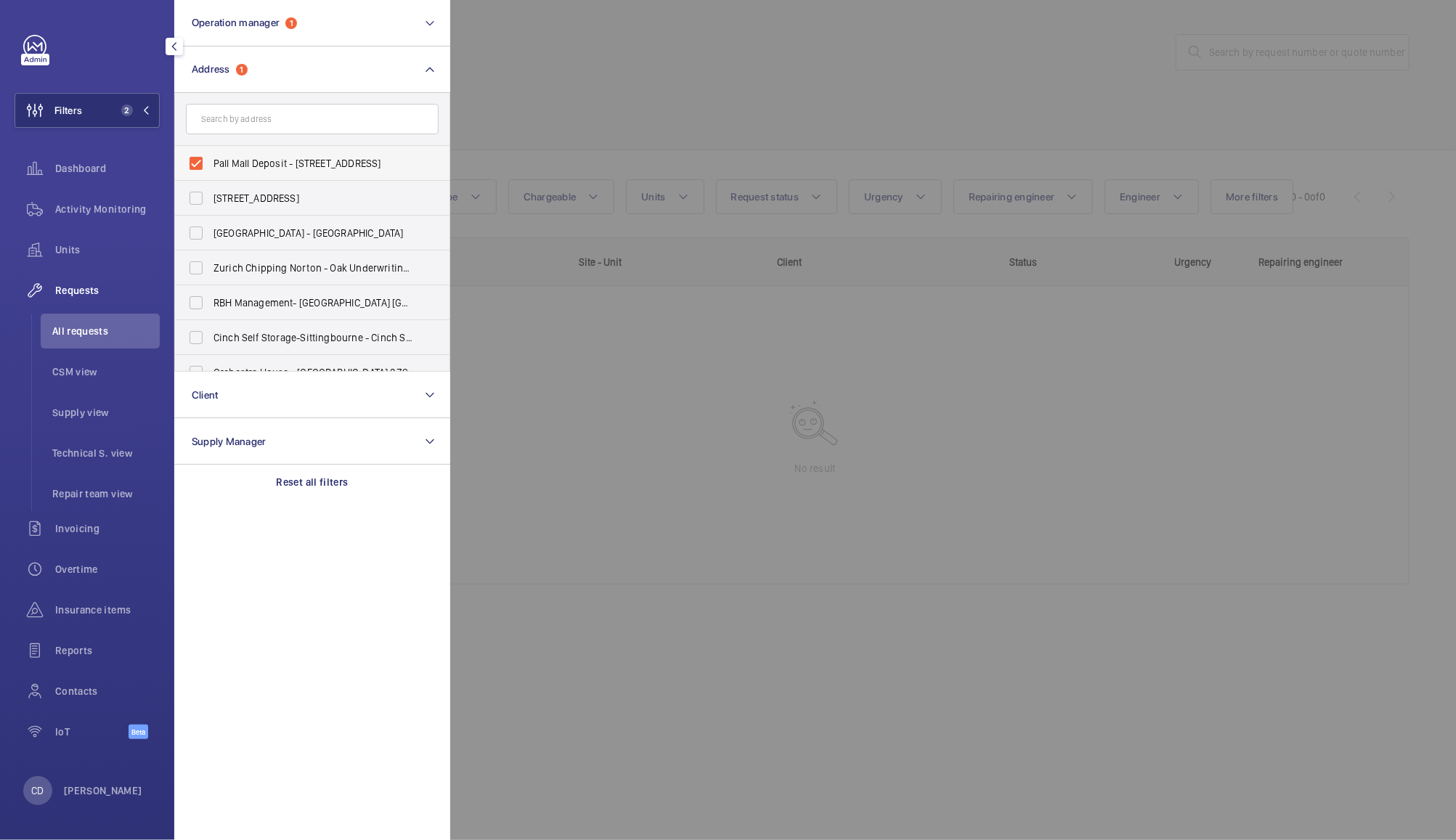
click at [254, 156] on span "Pall Mall Deposit - [STREET_ADDRESS]" at bounding box center [314, 164] width 200 height 15
click at [211, 156] on input "Pall Mall Deposit - [STREET_ADDRESS]" at bounding box center [196, 164] width 29 height 29
checkbox input "false"
click at [307, 118] on input "text" at bounding box center [312, 119] width 253 height 31
click at [998, 125] on div at bounding box center [1178, 420] width 1456 height 840
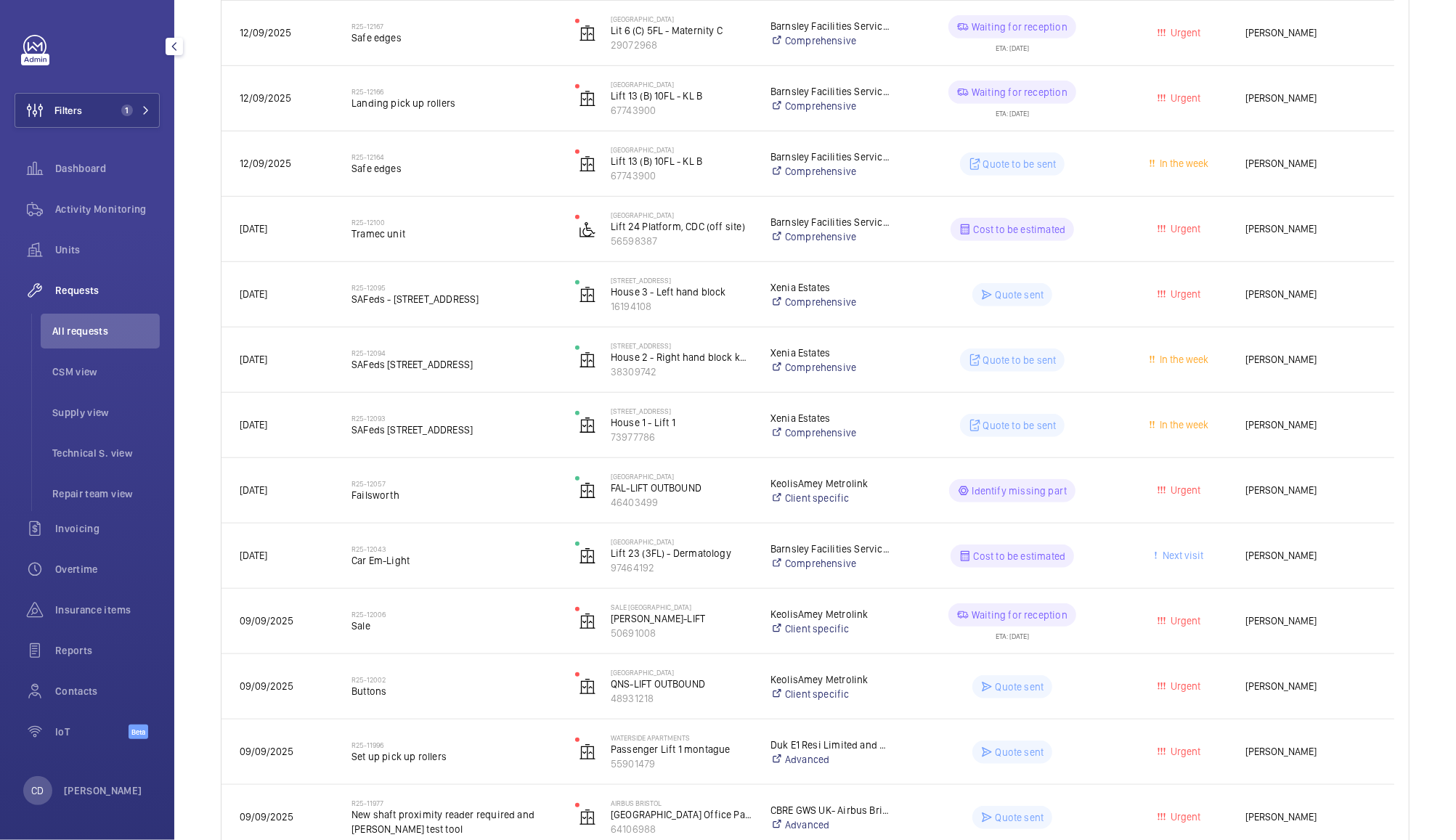
scroll to position [613, 0]
click at [367, 625] on span "Sale" at bounding box center [453, 625] width 205 height 15
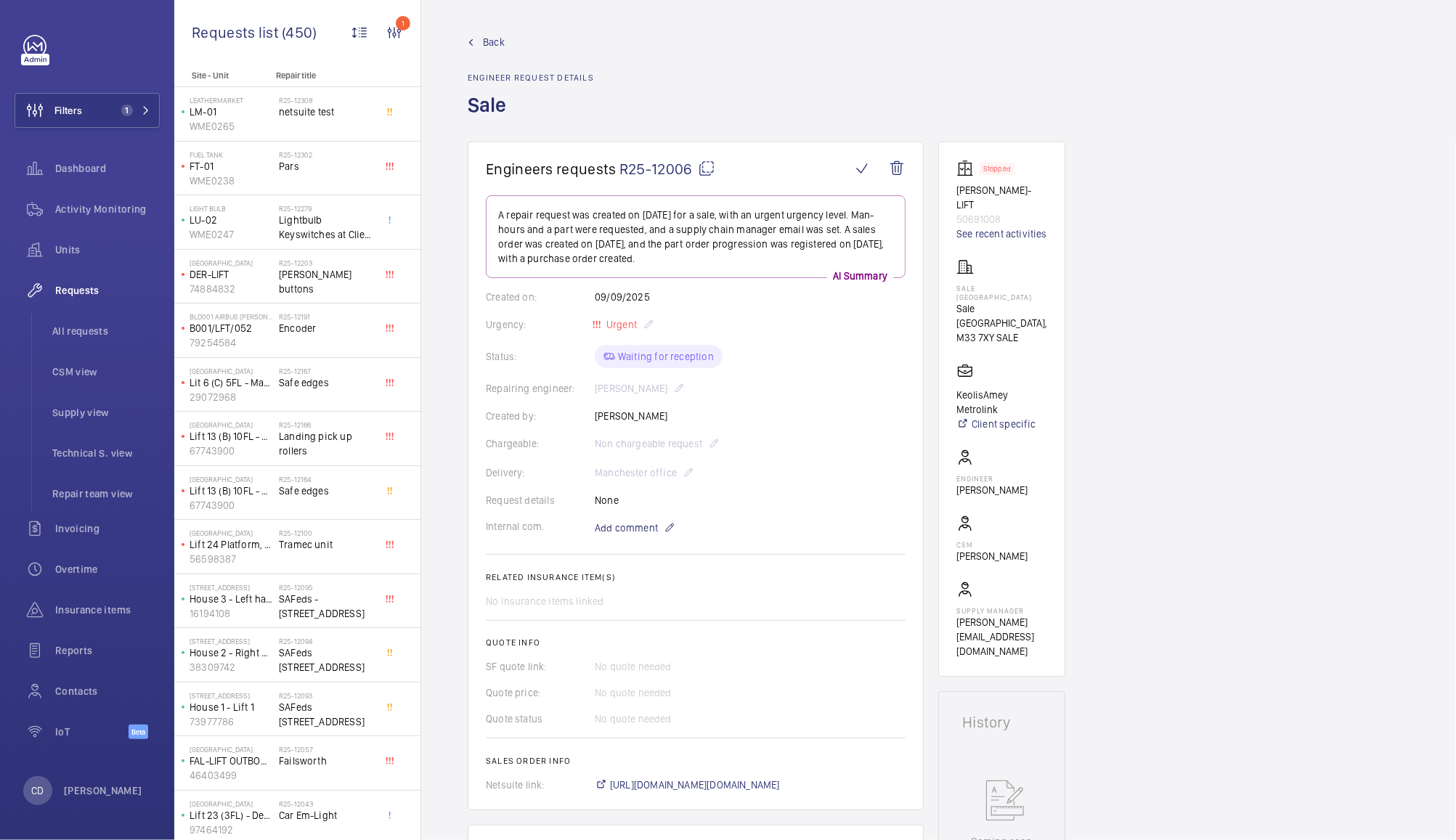
click at [708, 165] on mat-icon at bounding box center [706, 168] width 17 height 17
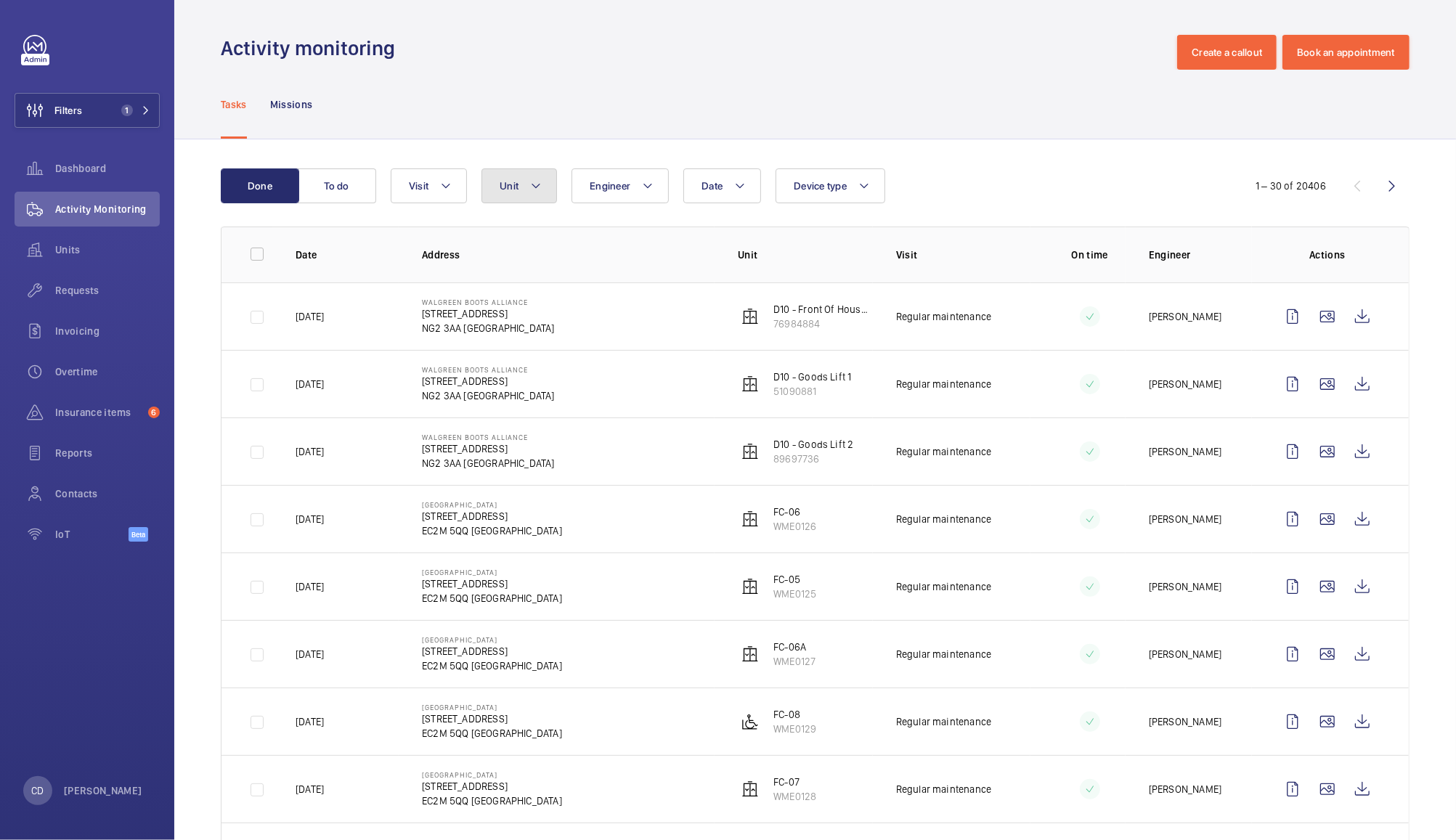
click at [511, 185] on span "Unit" at bounding box center [508, 185] width 19 height 12
type input "f"
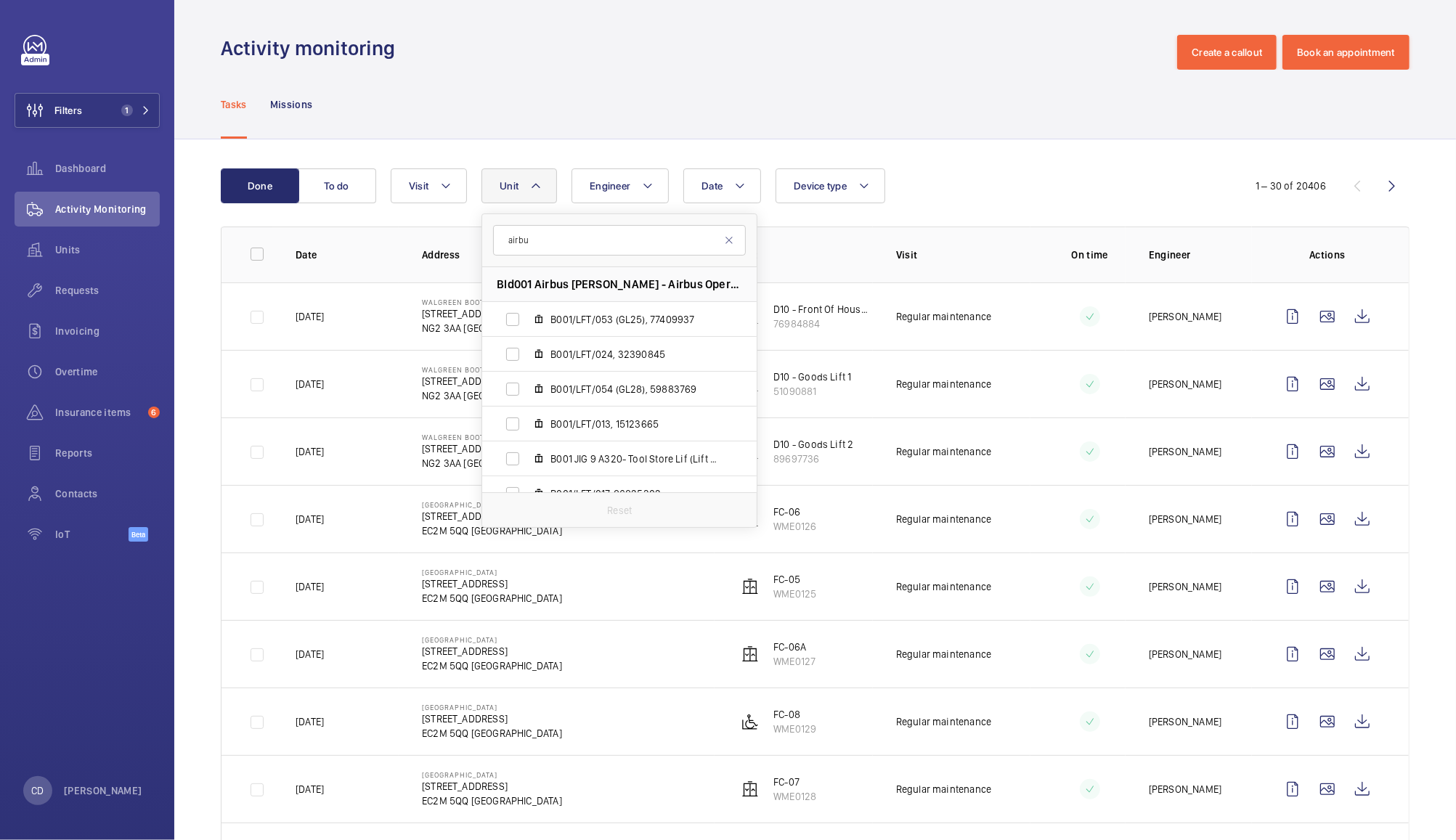
type input "airbus"
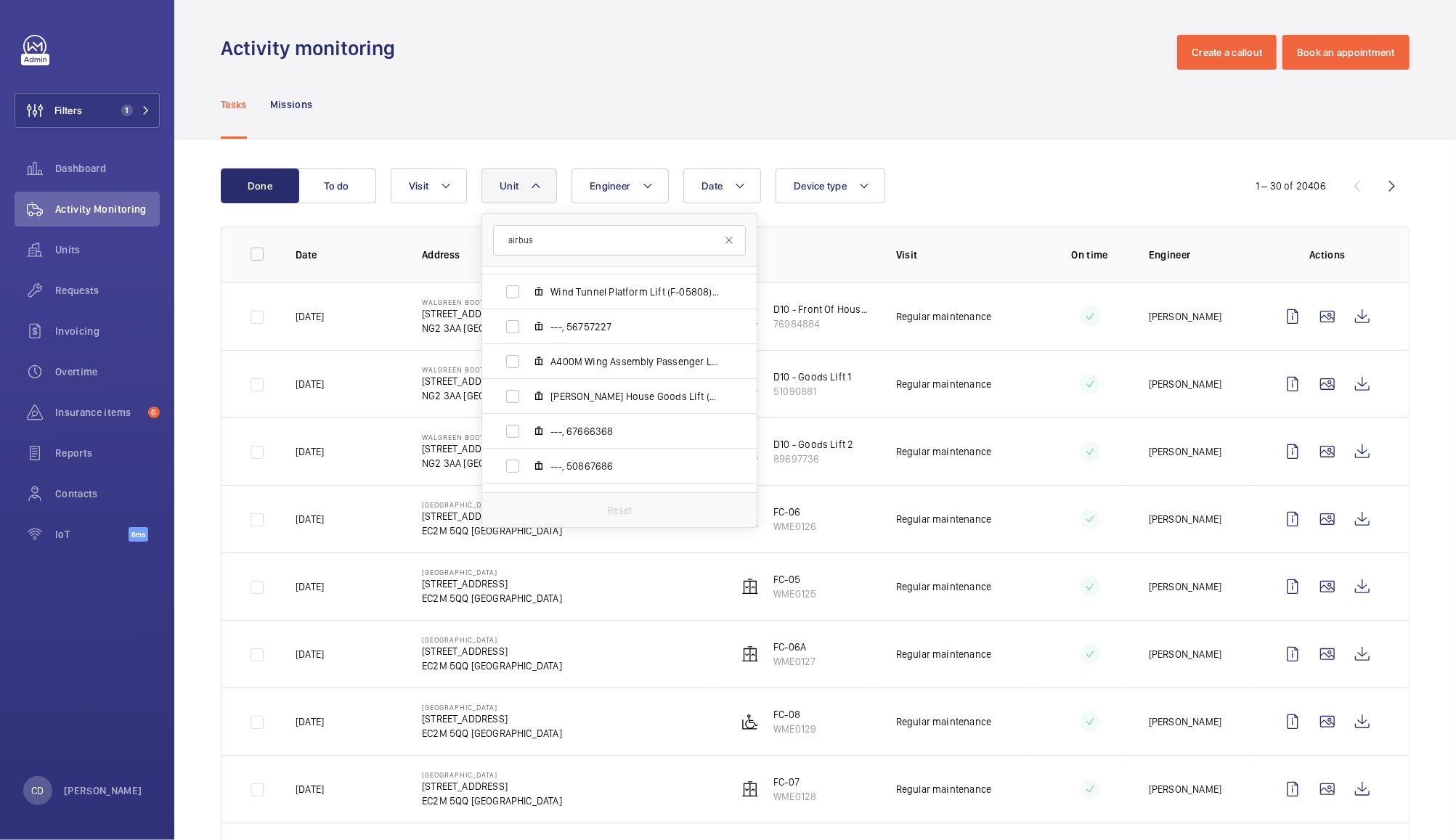
click at [762, 81] on div "Tasks Missions" at bounding box center [815, 105] width 1189 height 69
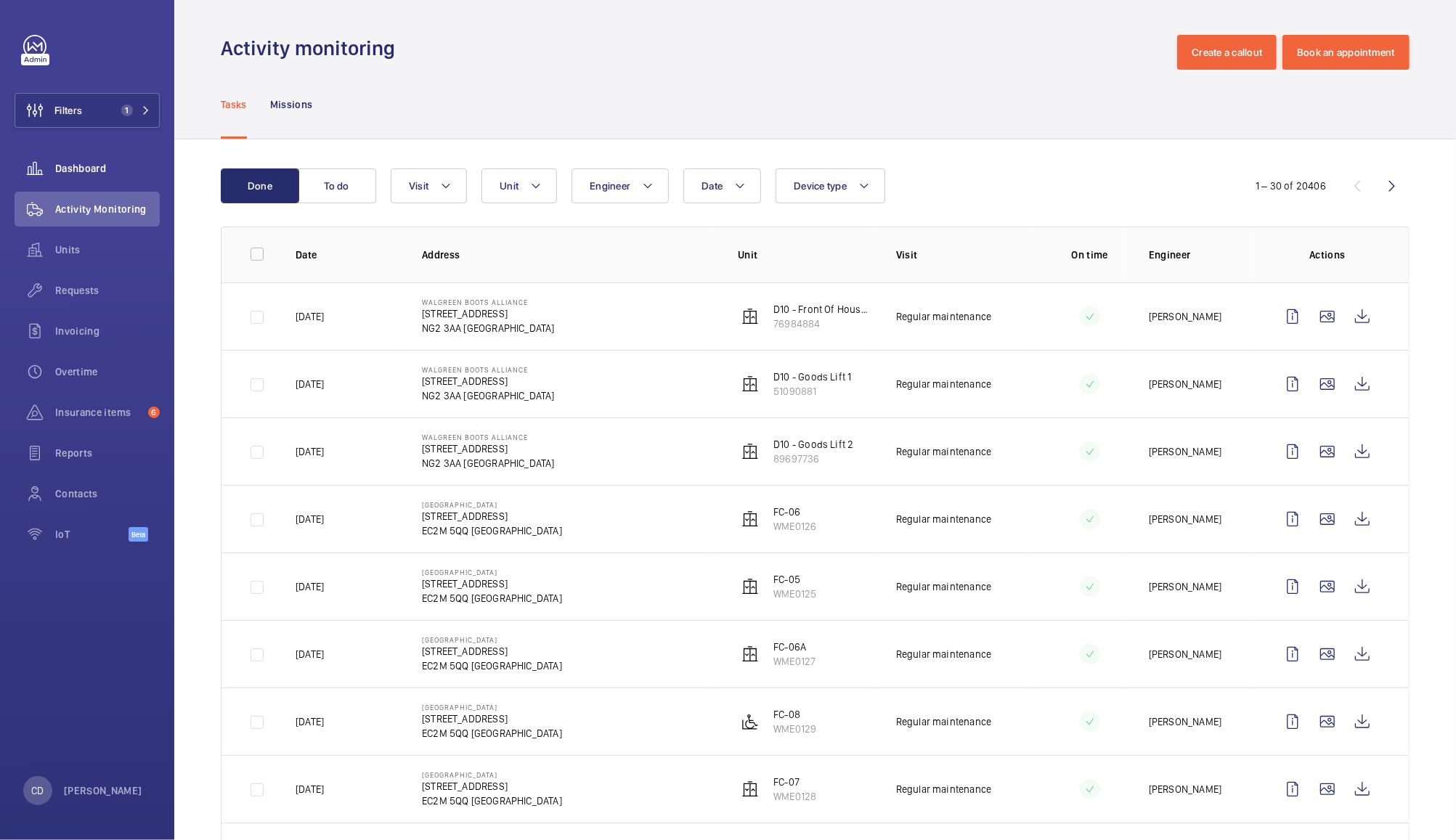
click at [77, 168] on span "Dashboard" at bounding box center [107, 168] width 105 height 15
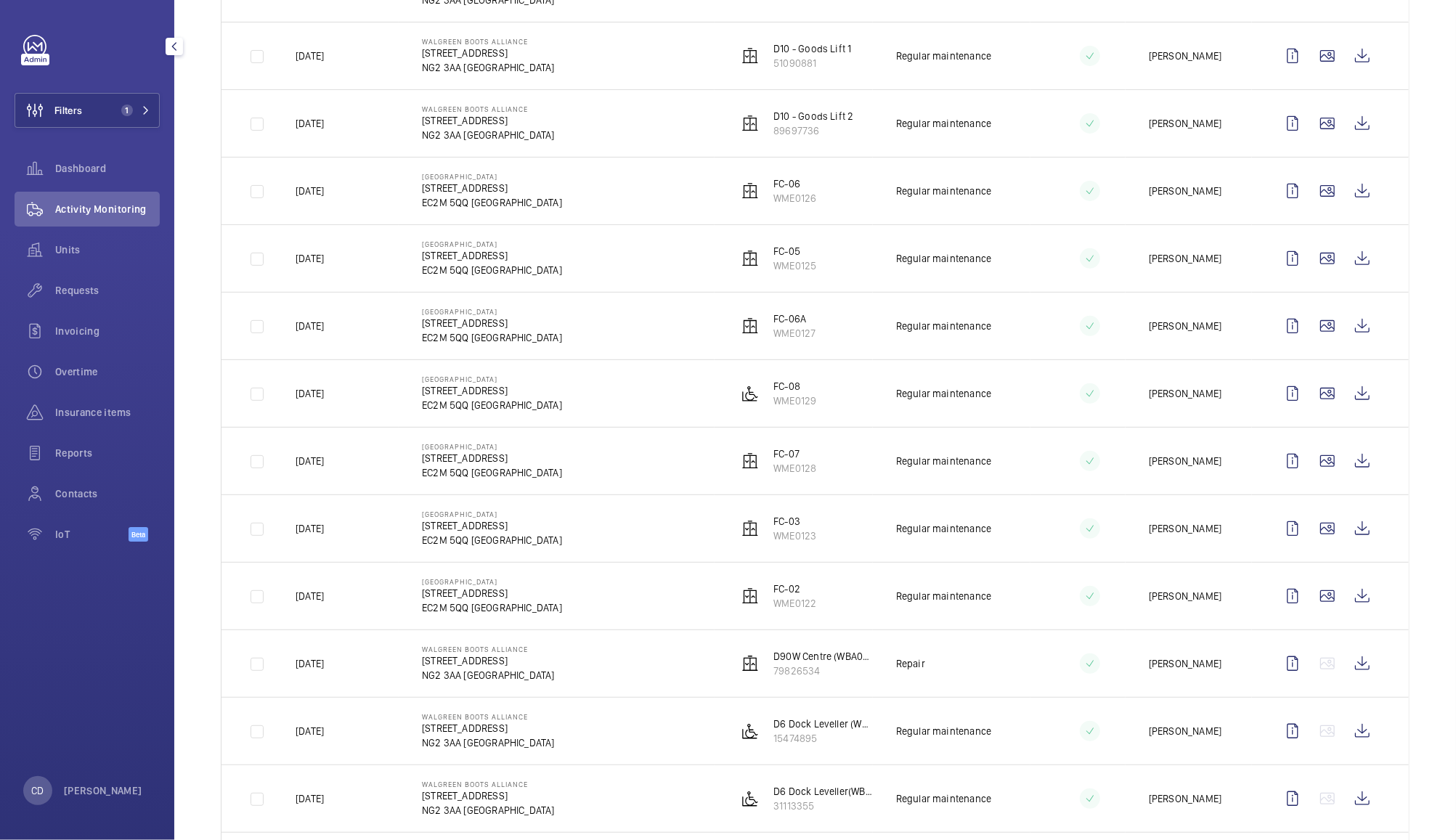
scroll to position [333, 0]
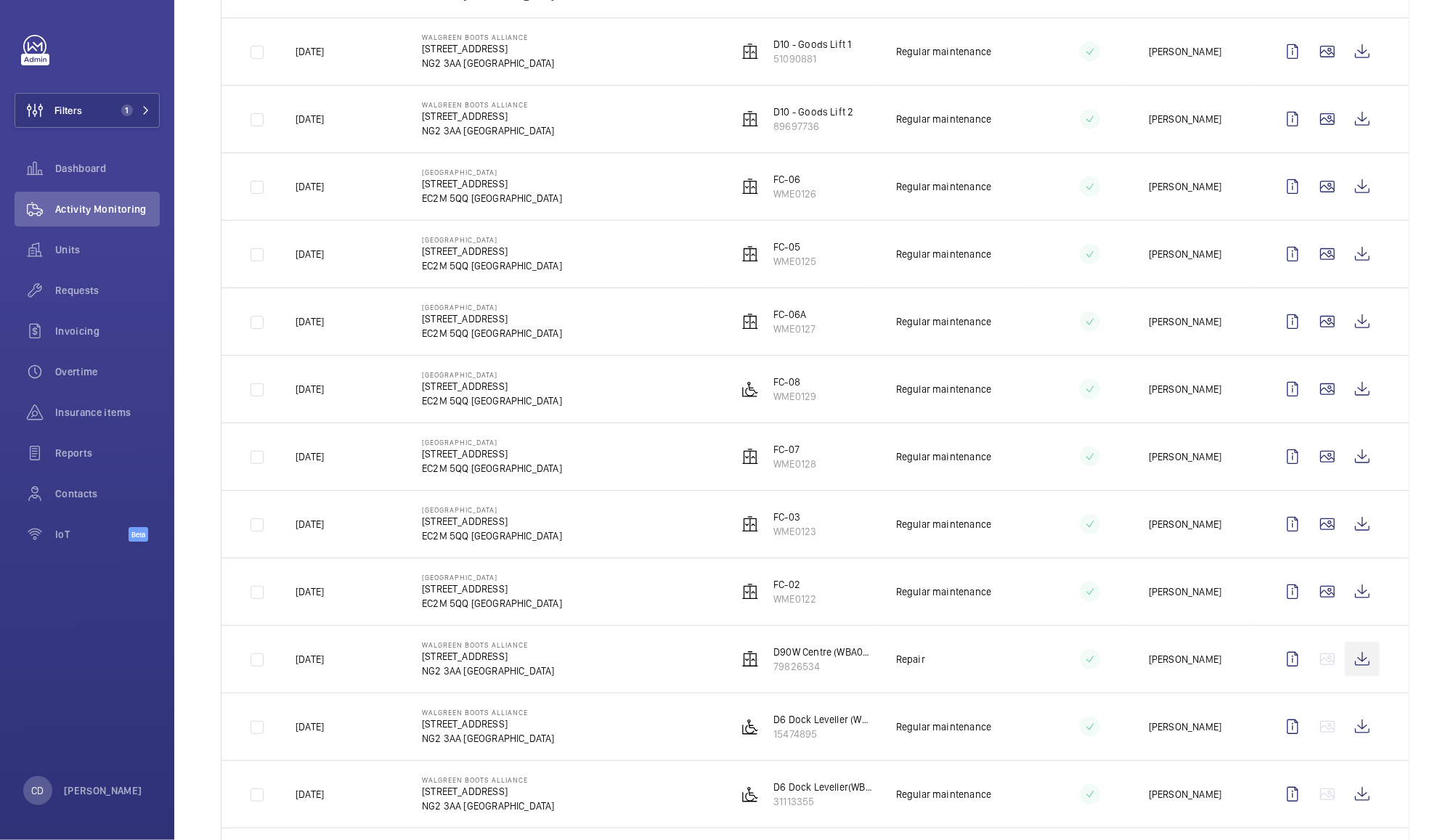
click at [1348, 661] on wm-front-icon-button at bounding box center [1362, 659] width 35 height 35
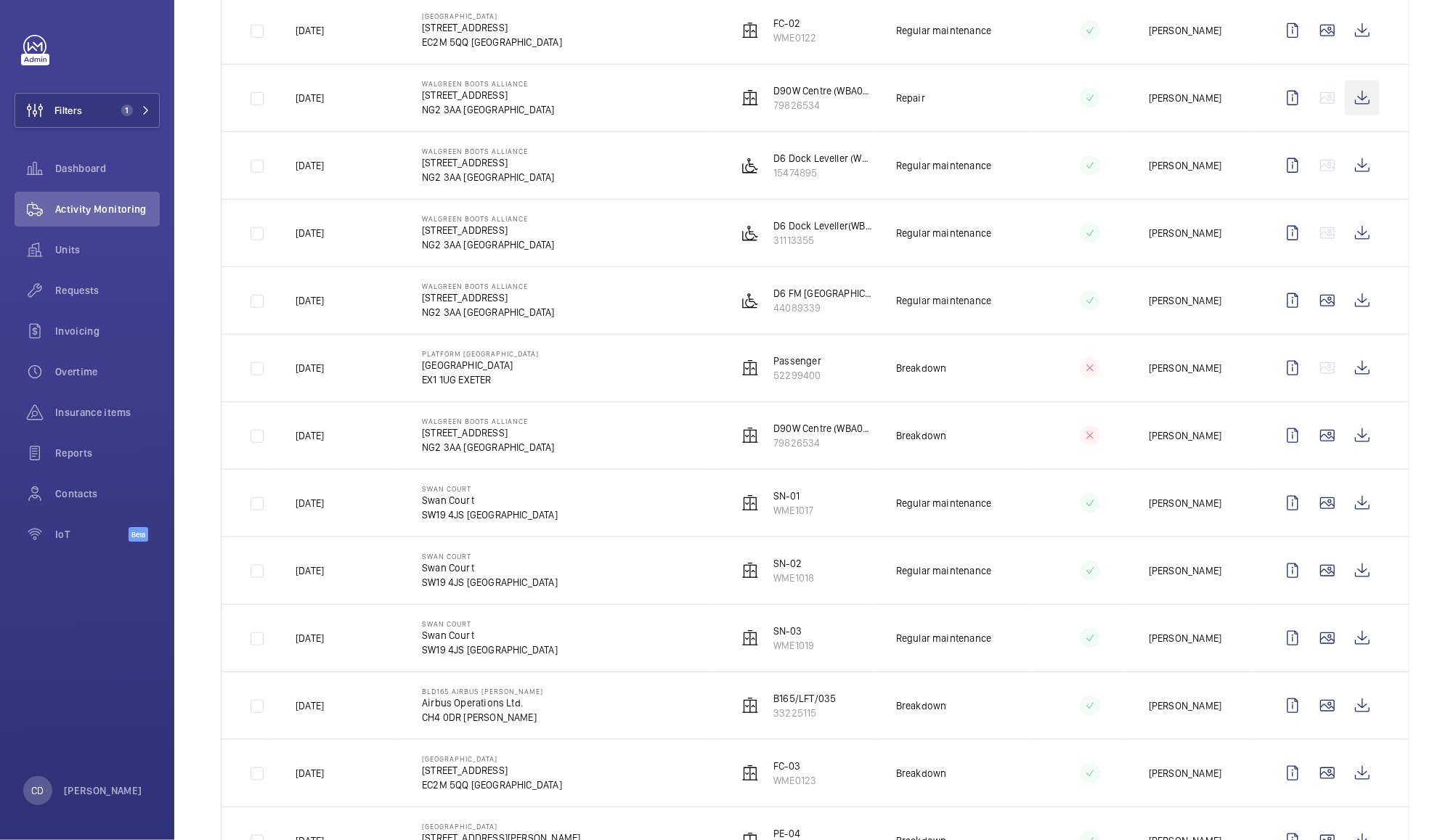
scroll to position [895, 0]
click at [1348, 441] on wm-front-icon-button at bounding box center [1362, 435] width 35 height 35
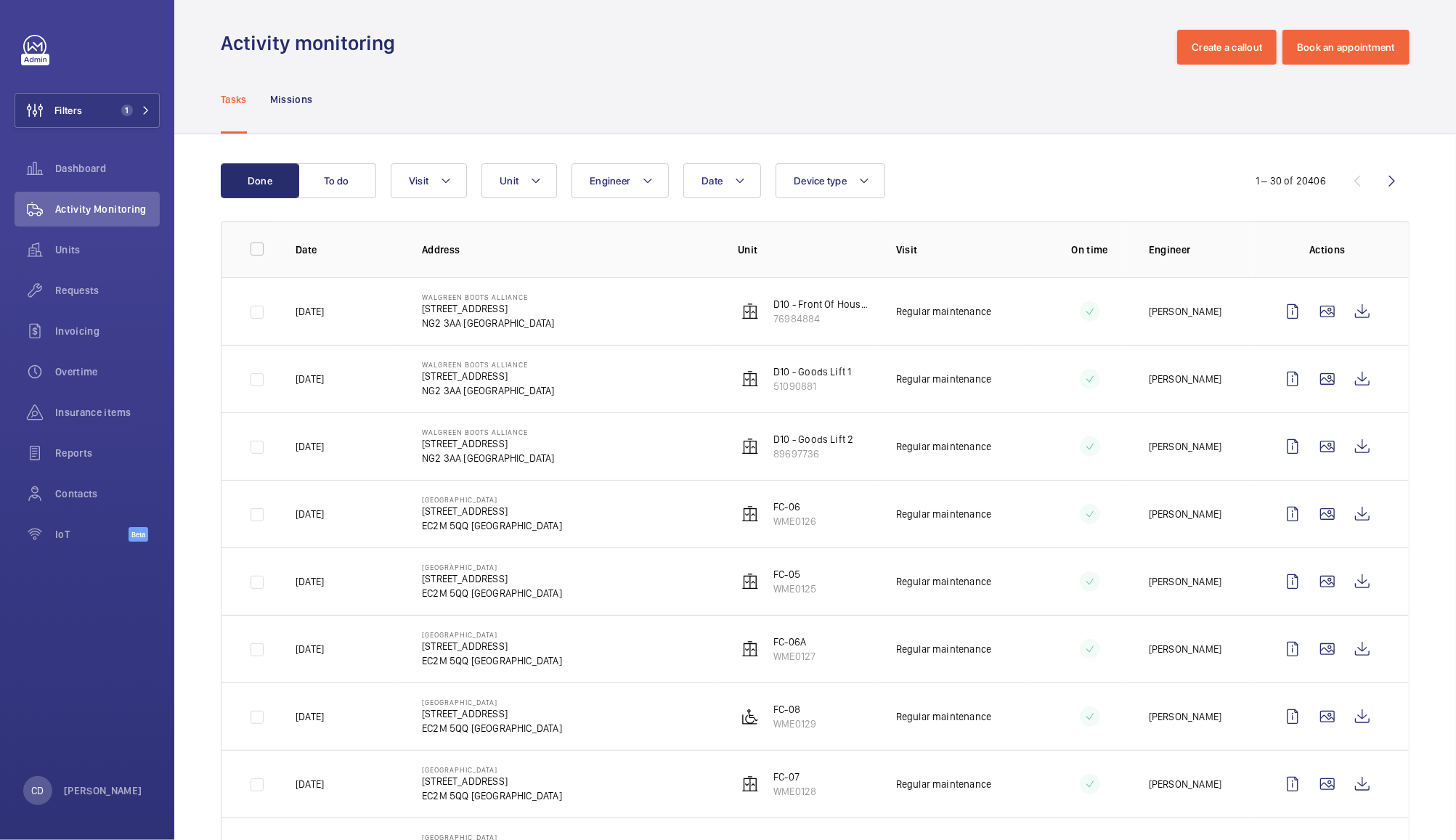
scroll to position [0, 0]
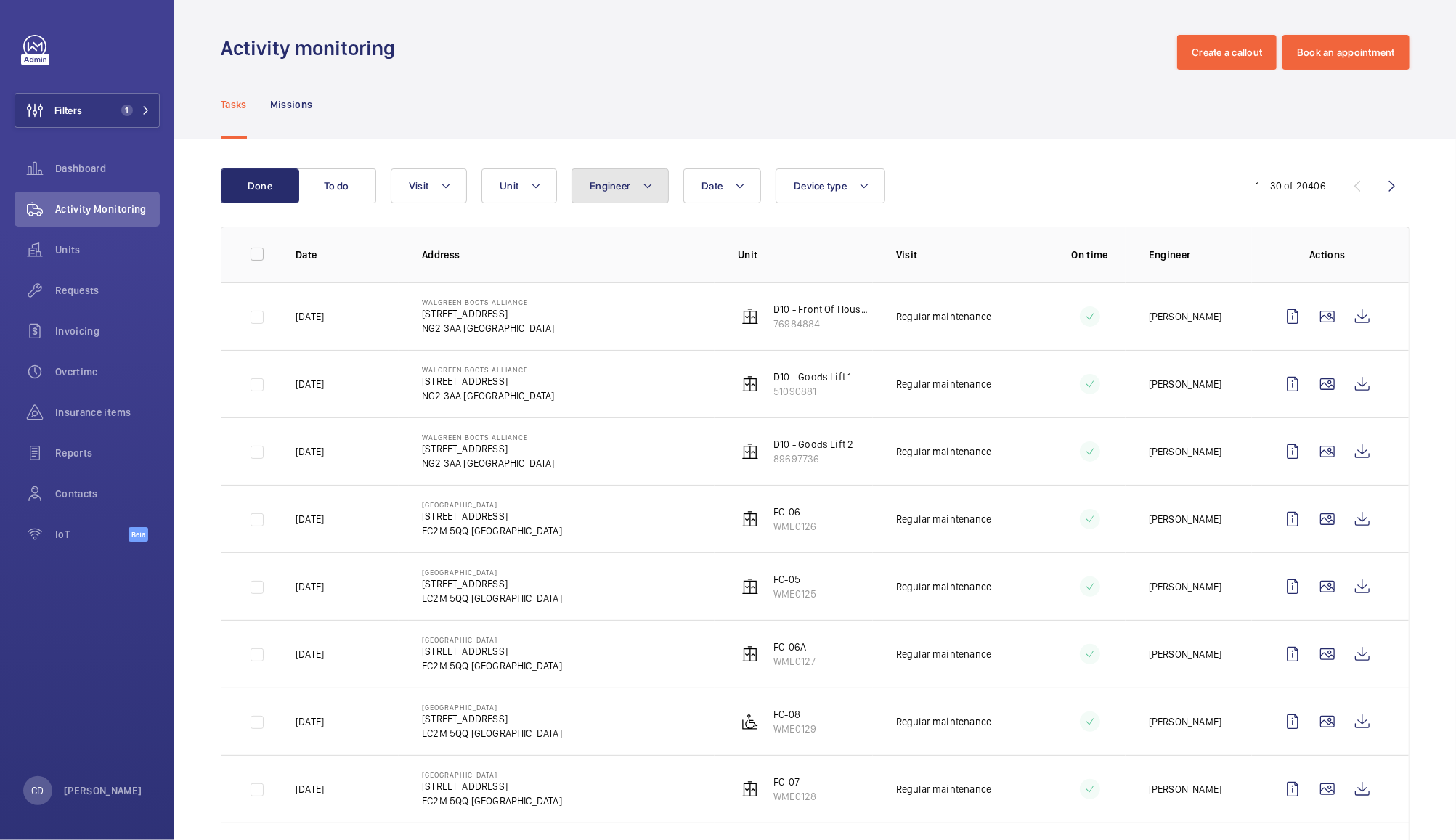
click at [639, 185] on button "Engineer" at bounding box center [619, 185] width 97 height 35
type input "ant"
click at [668, 290] on span "Ant hony Ruane" at bounding box center [711, 285] width 200 height 15
click at [608, 290] on input "Ant hony Ruane" at bounding box center [593, 285] width 29 height 29
checkbox input "true"
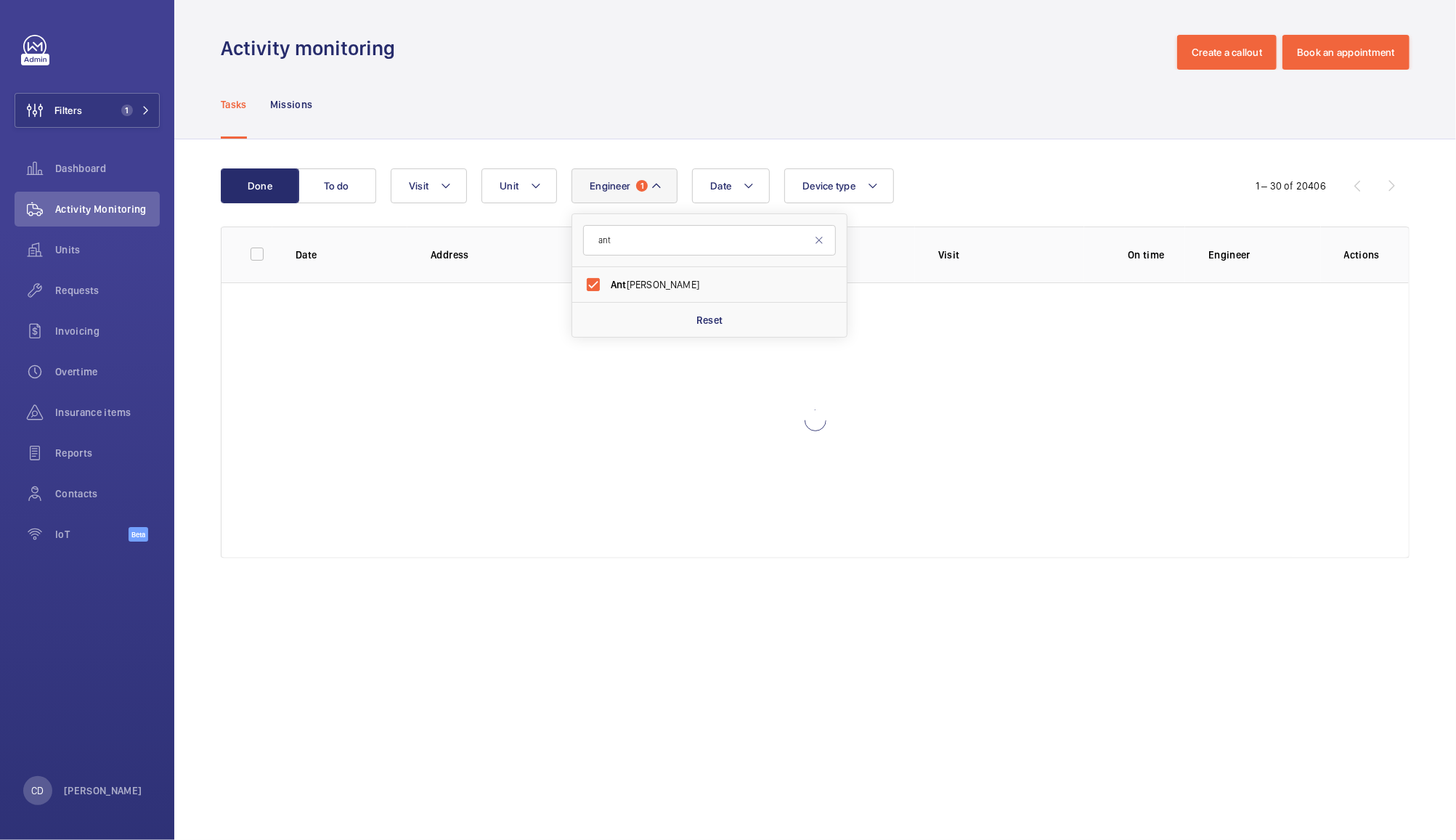
click at [924, 82] on div "Tasks Missions" at bounding box center [815, 105] width 1189 height 69
